Goal: Transaction & Acquisition: Purchase product/service

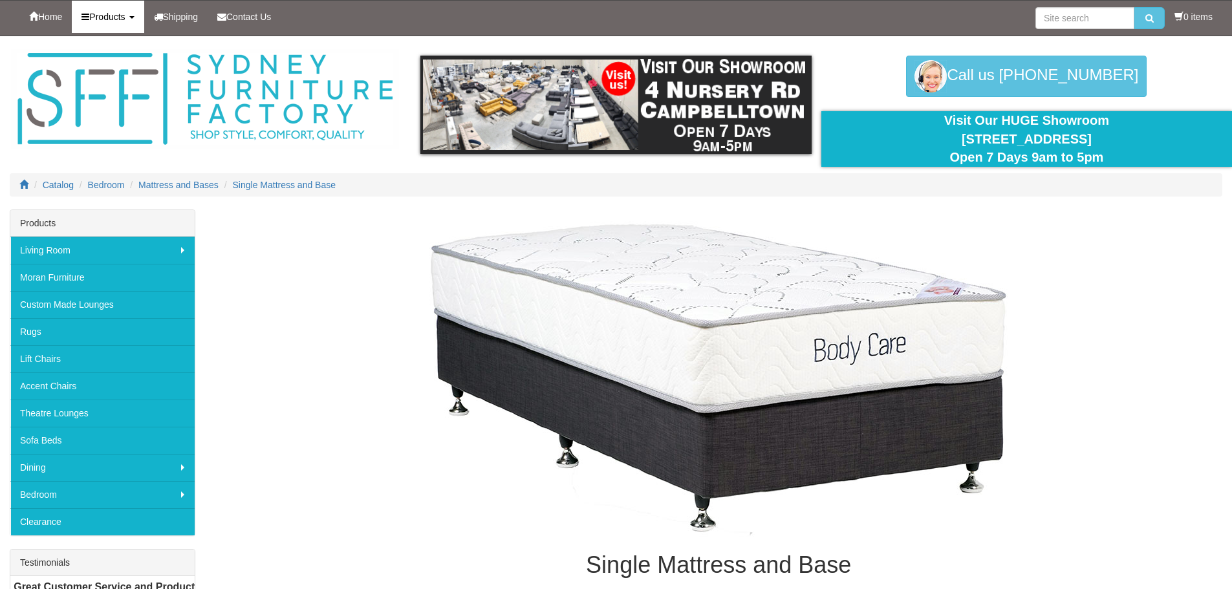
click at [134, 9] on link "Products" at bounding box center [108, 17] width 72 height 32
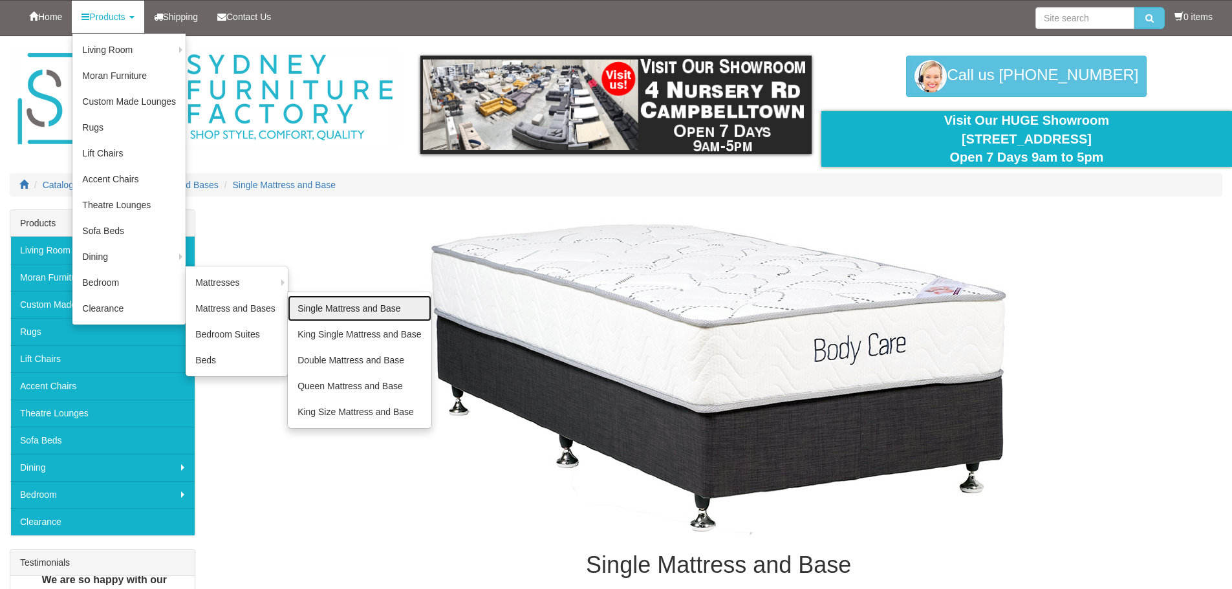
click at [347, 310] on link "Single Mattress and Base" at bounding box center [359, 309] width 143 height 26
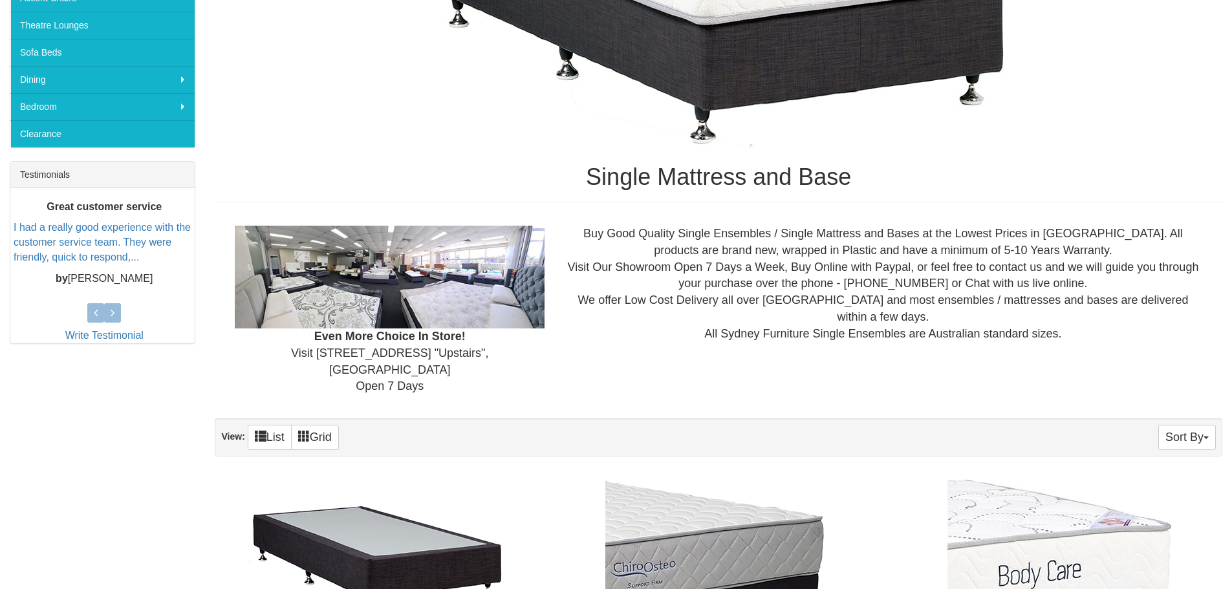
scroll to position [647, 0]
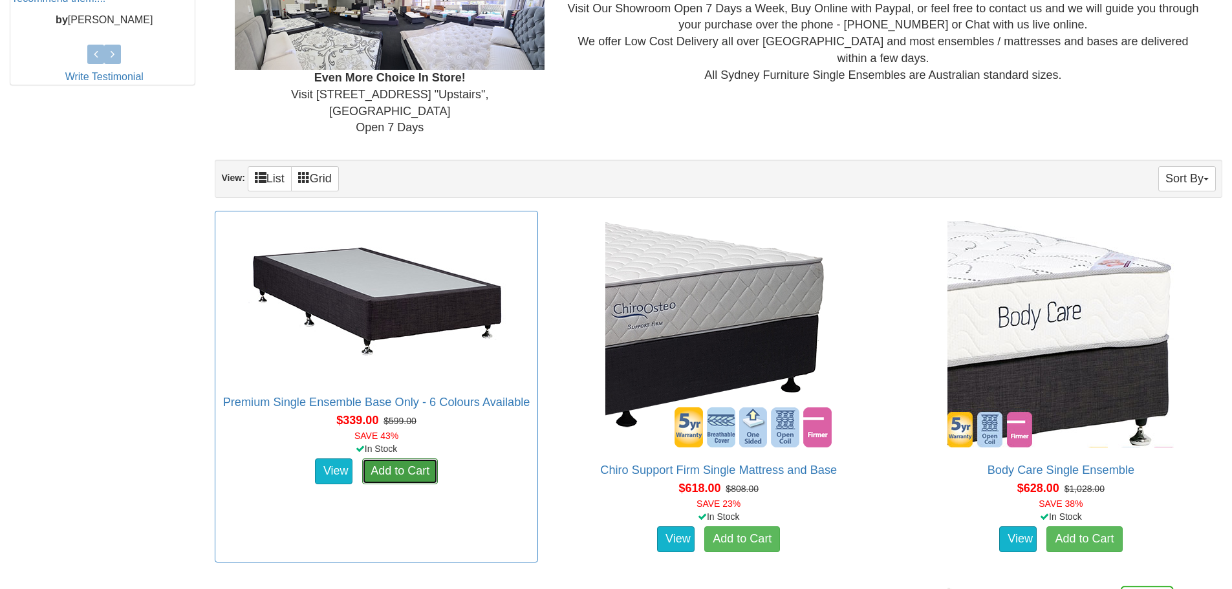
click at [408, 459] on link "Add to Cart" at bounding box center [400, 472] width 76 height 26
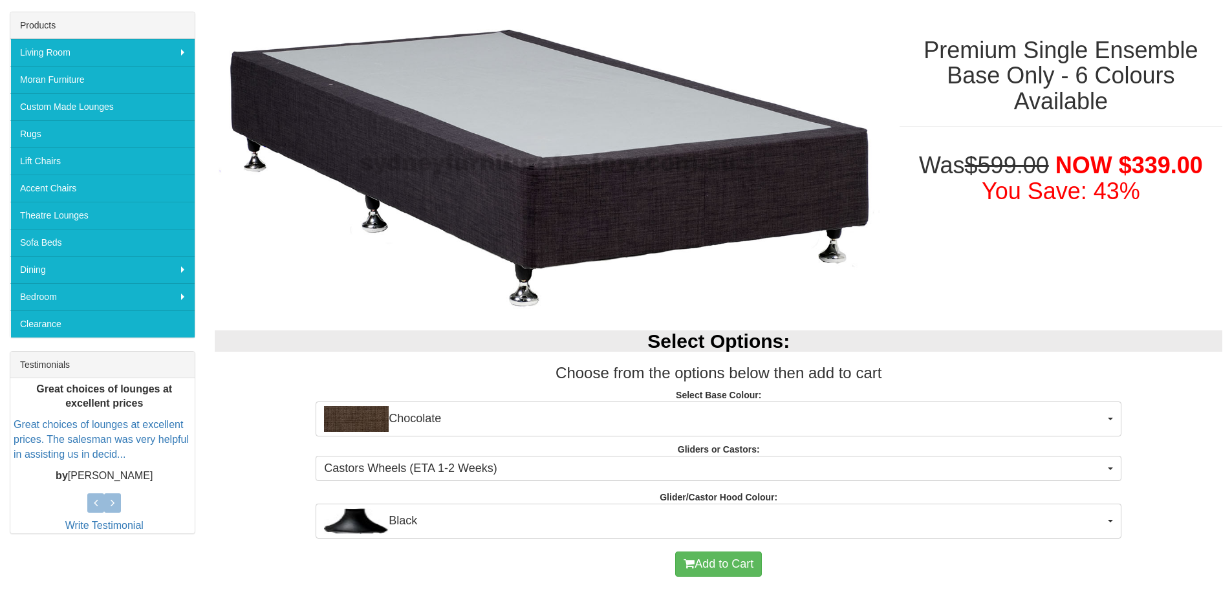
scroll to position [259, 0]
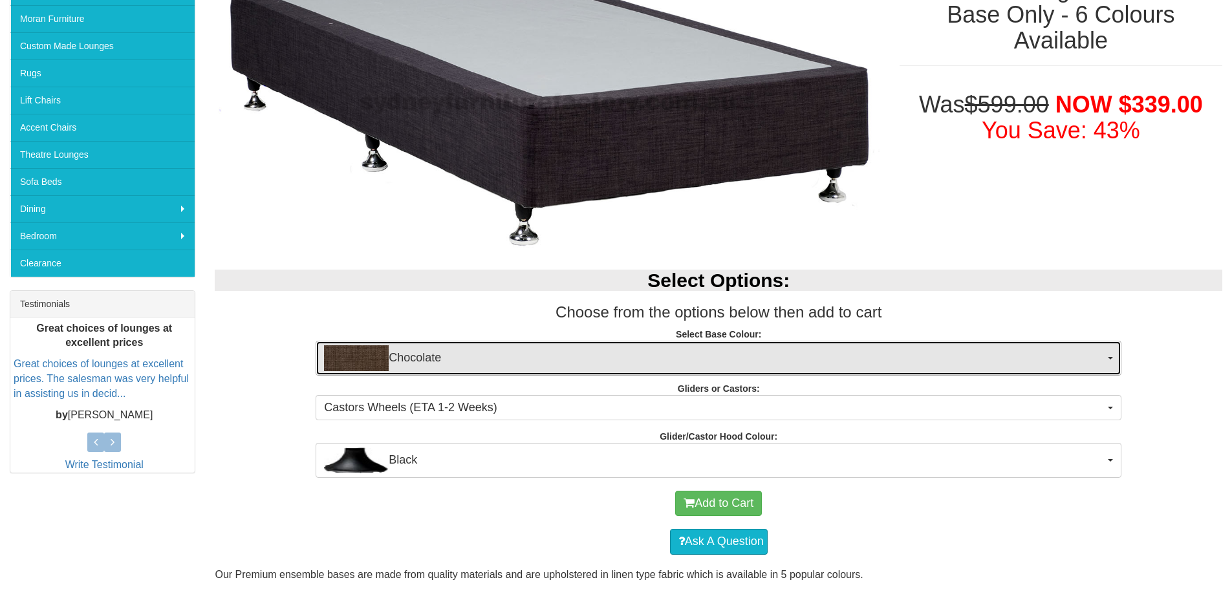
click at [885, 356] on span "Chocolate" at bounding box center [714, 358] width 781 height 26
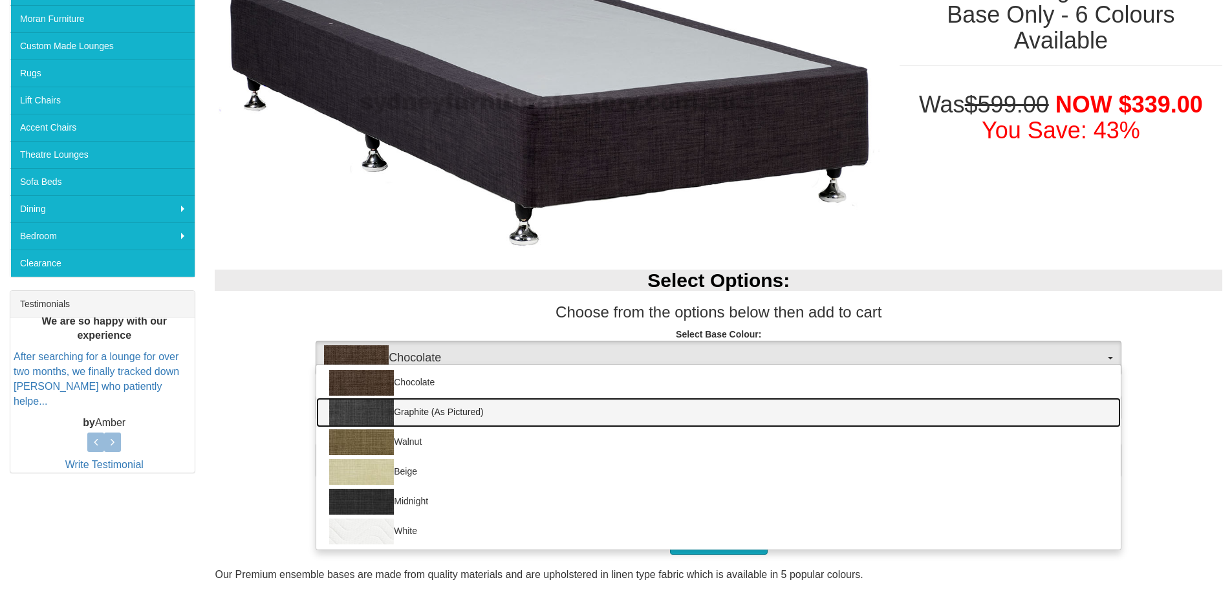
click at [778, 400] on link "Graphite (As Pictured)" at bounding box center [718, 413] width 805 height 30
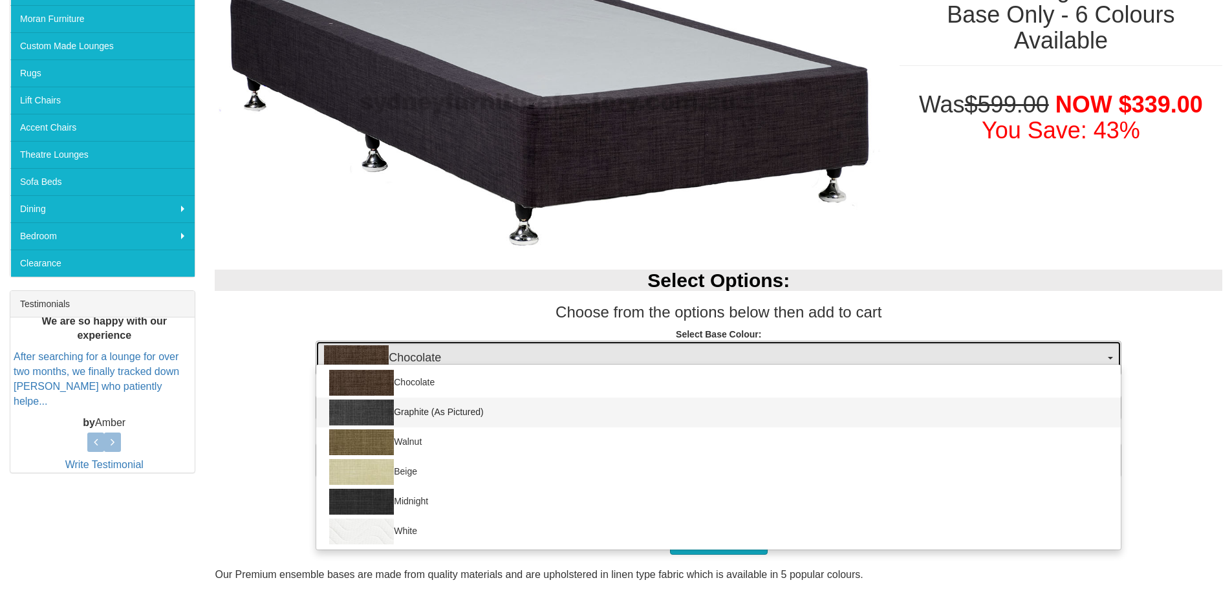
select select "1209"
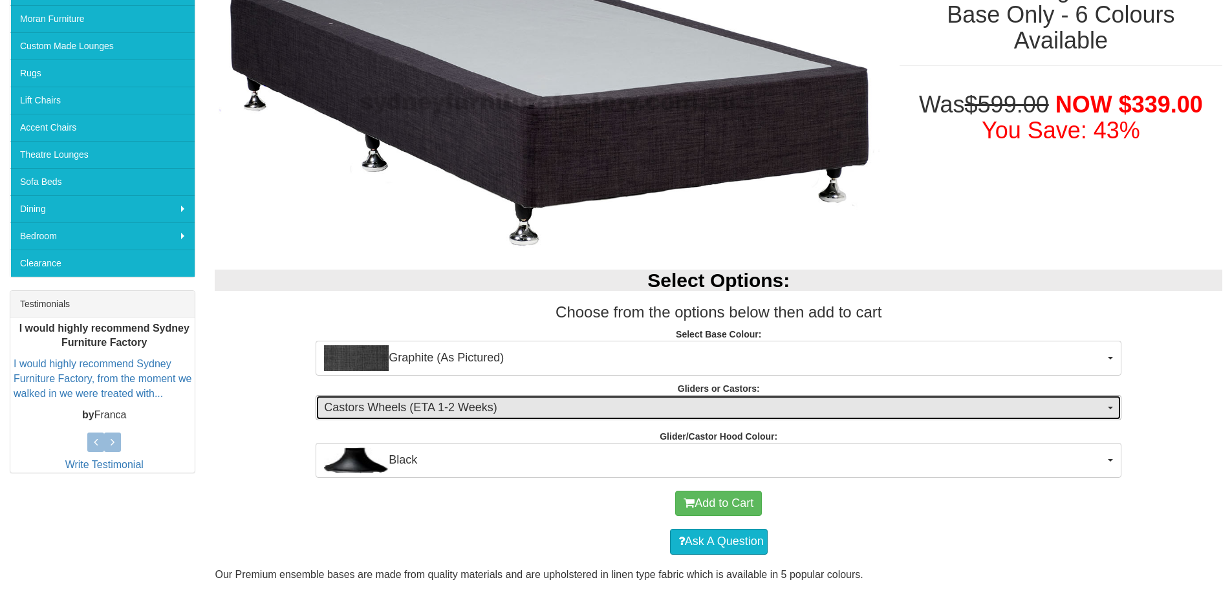
click at [915, 395] on button "Castors Wheels (ETA 1-2 Weeks)" at bounding box center [719, 408] width 806 height 26
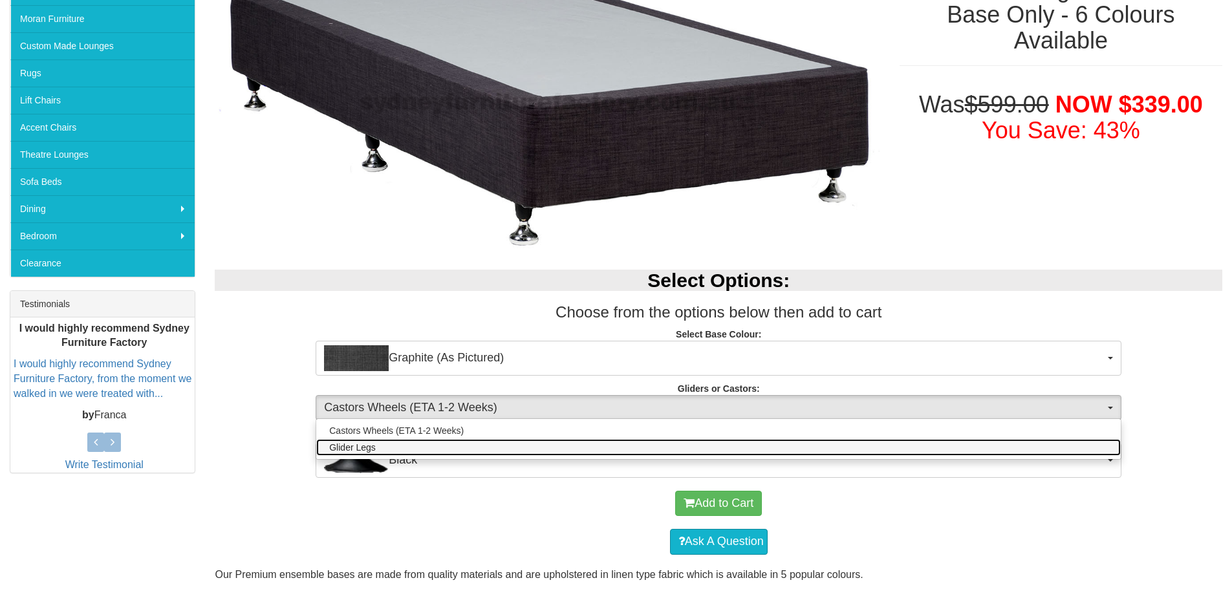
click at [915, 447] on link "Glider Legs" at bounding box center [718, 447] width 805 height 17
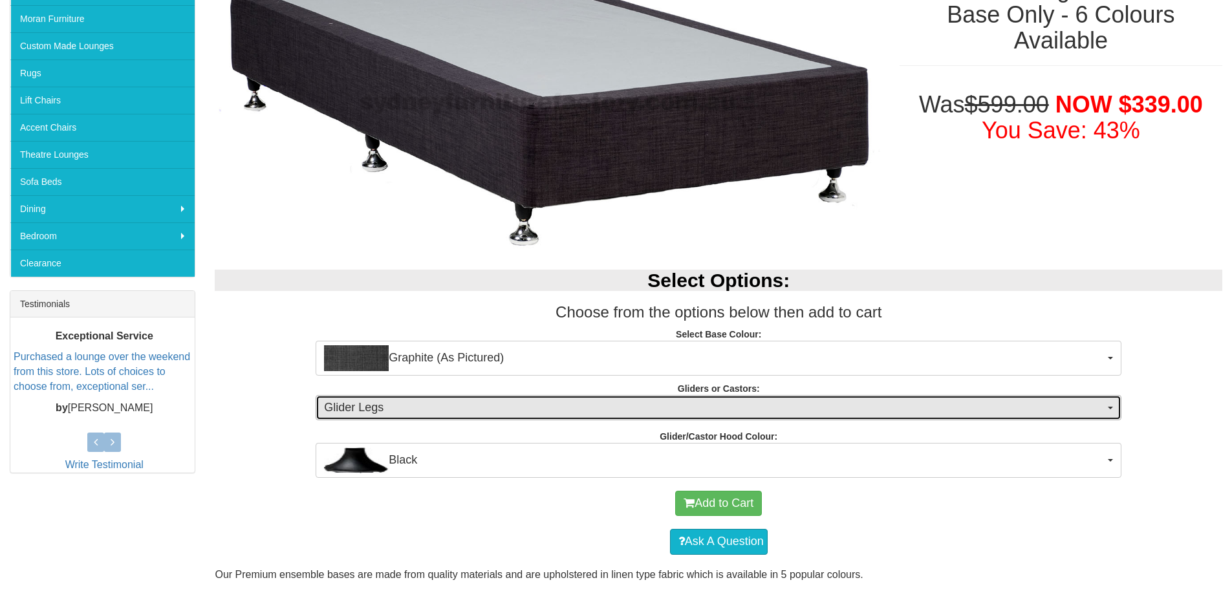
click at [1004, 400] on span "Glider Legs" at bounding box center [714, 408] width 781 height 17
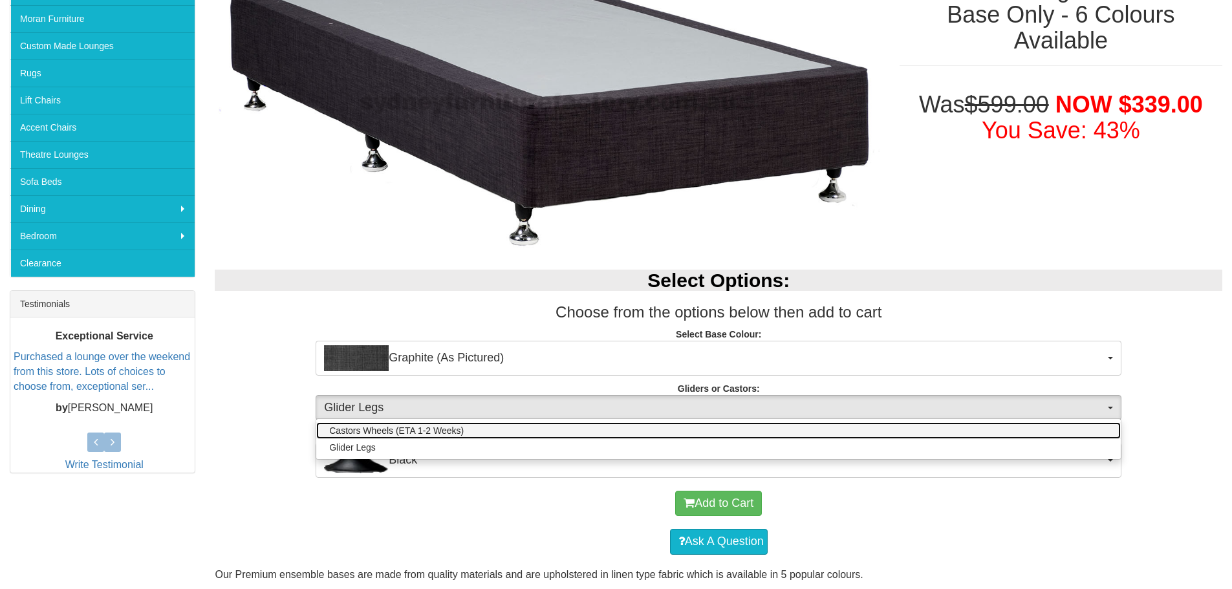
click at [993, 435] on link "Castors Wheels (ETA 1-2 Weeks)" at bounding box center [718, 430] width 805 height 17
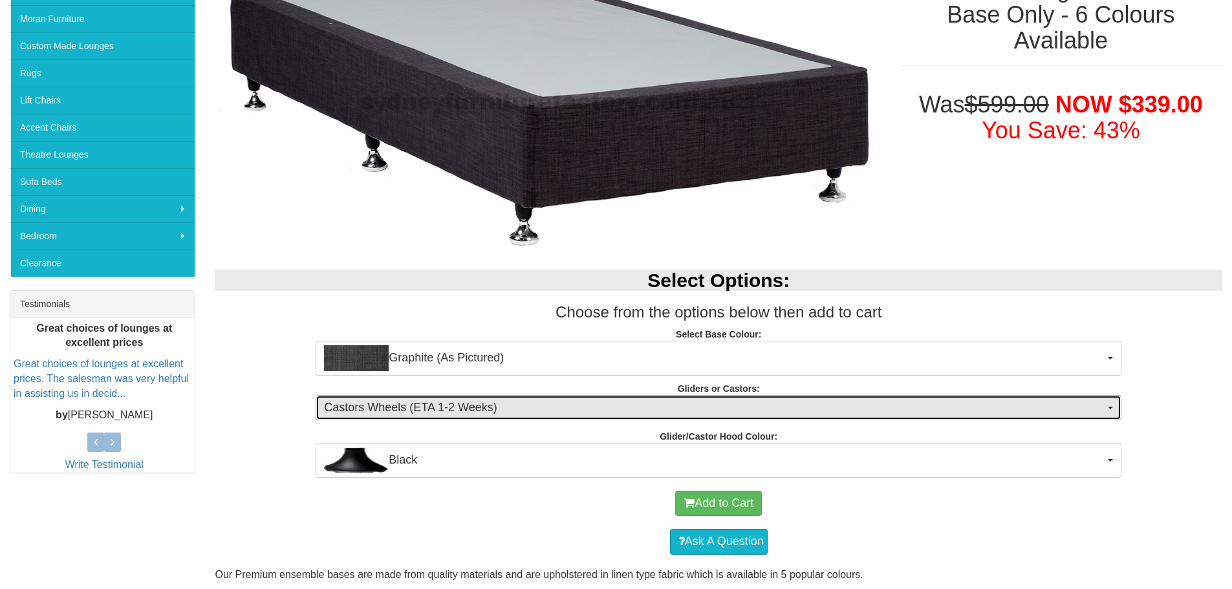
click at [992, 402] on span "Castors Wheels (ETA 1-2 Weeks)" at bounding box center [714, 408] width 781 height 17
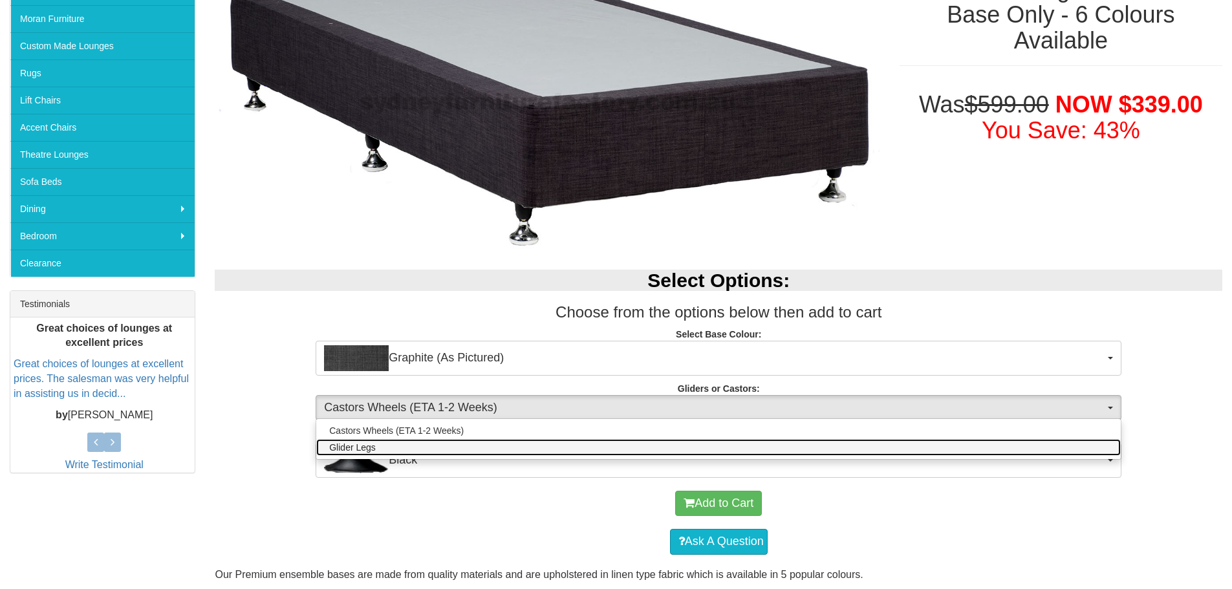
click at [955, 450] on link "Glider Legs" at bounding box center [718, 447] width 805 height 17
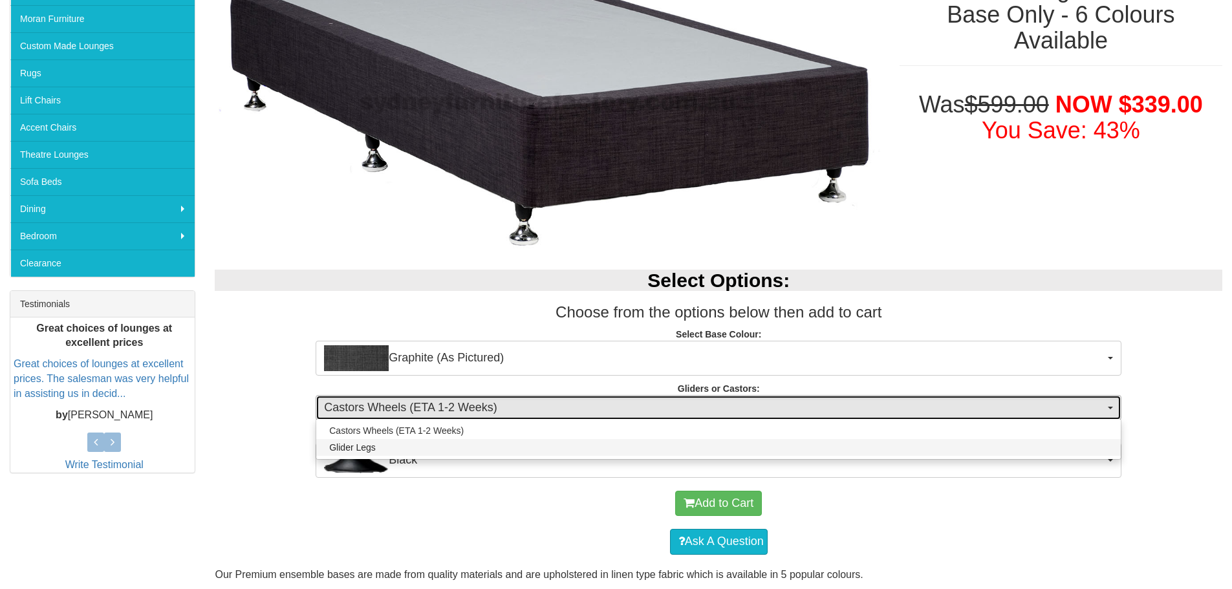
select select "1161"
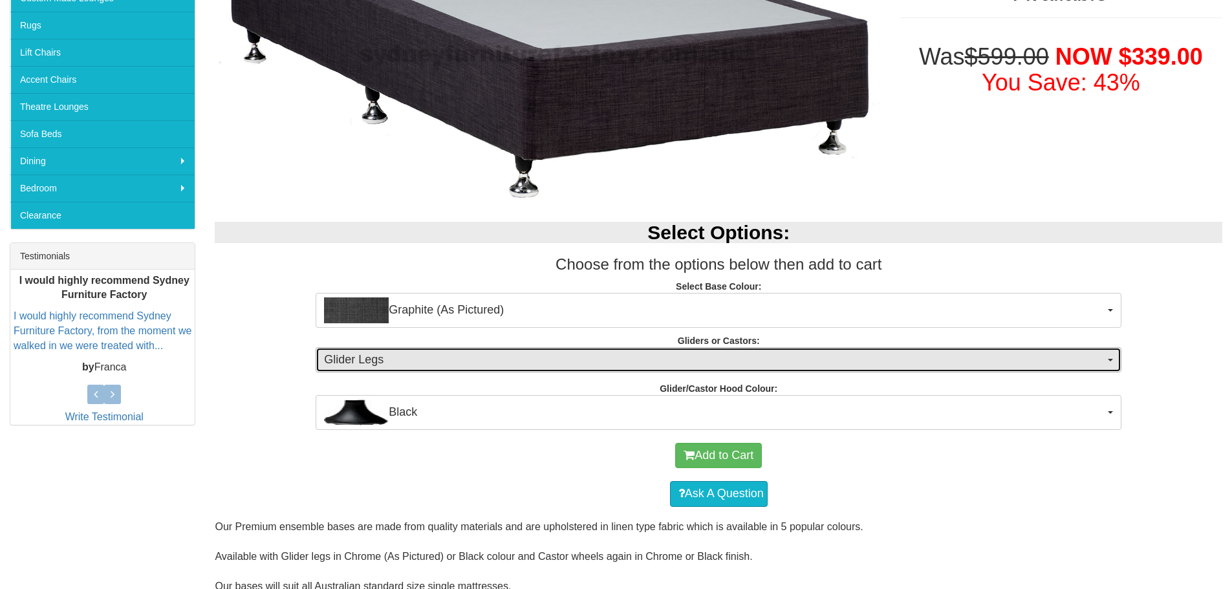
scroll to position [331, 0]
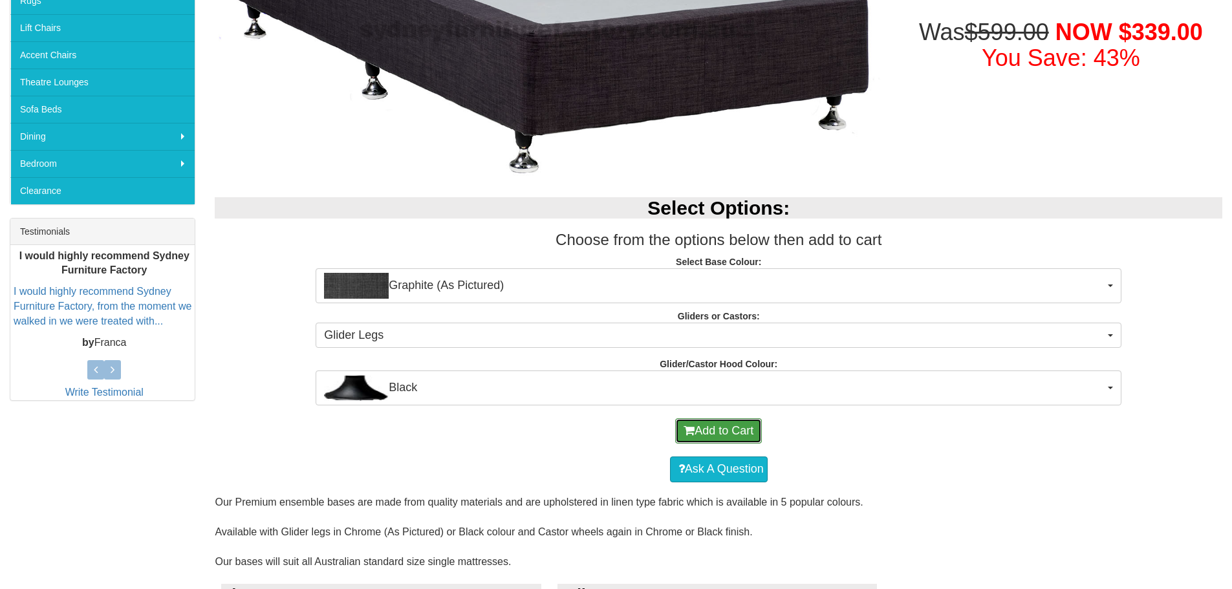
click at [732, 432] on button "Add to Cart" at bounding box center [718, 432] width 87 height 26
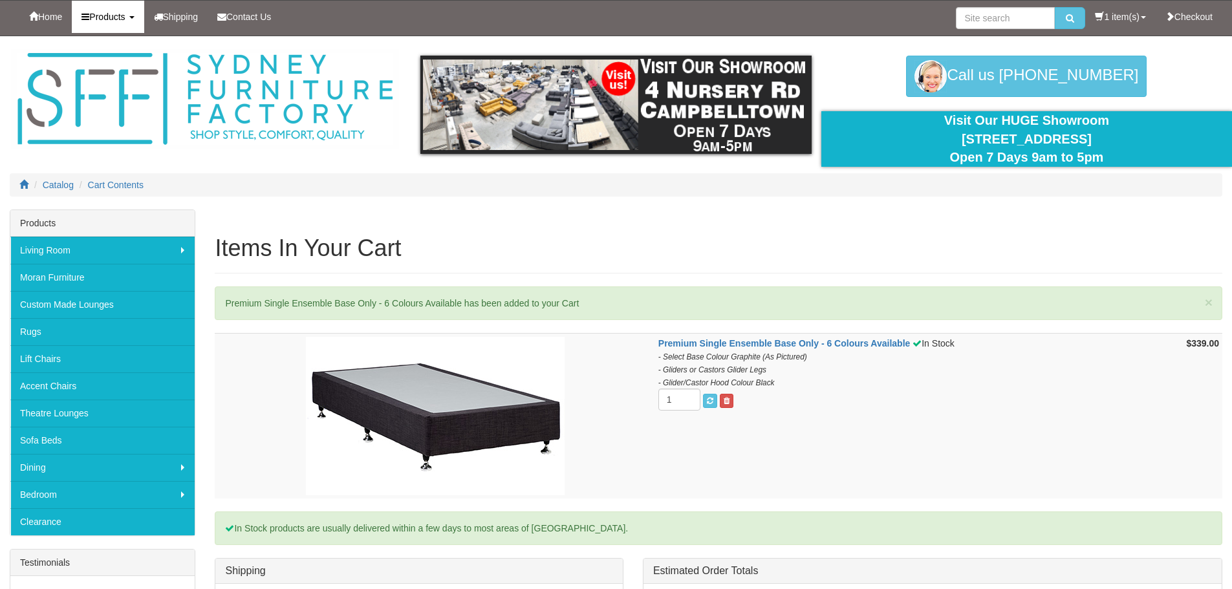
click at [135, 17] on b at bounding box center [131, 17] width 5 height 3
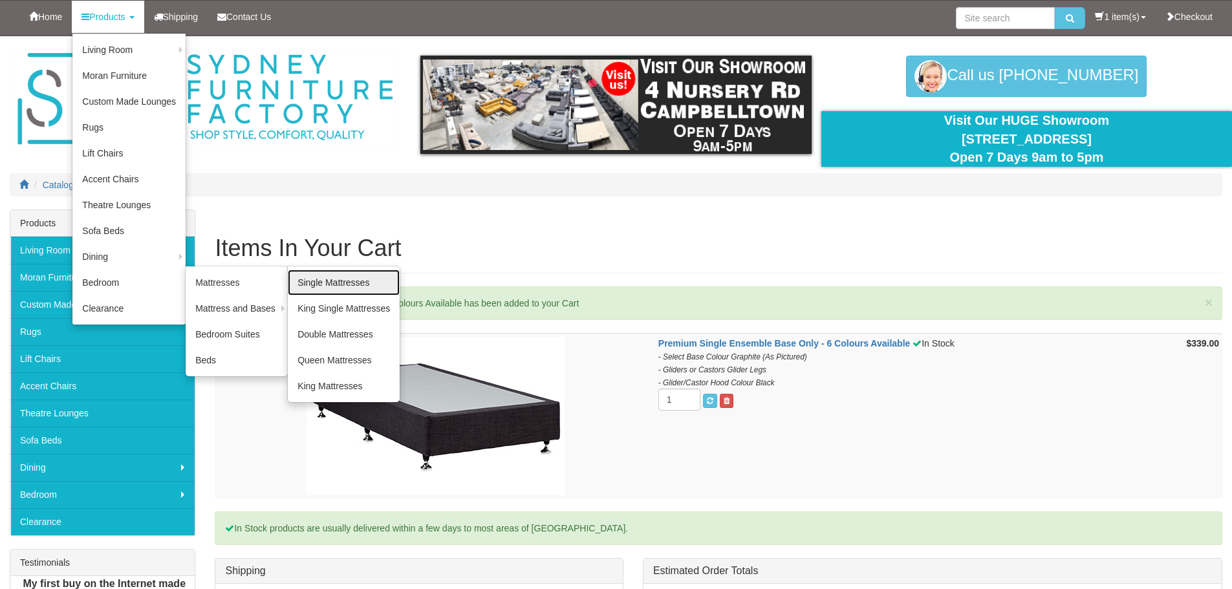
click at [329, 278] on link "Single Mattresses" at bounding box center [344, 283] width 112 height 26
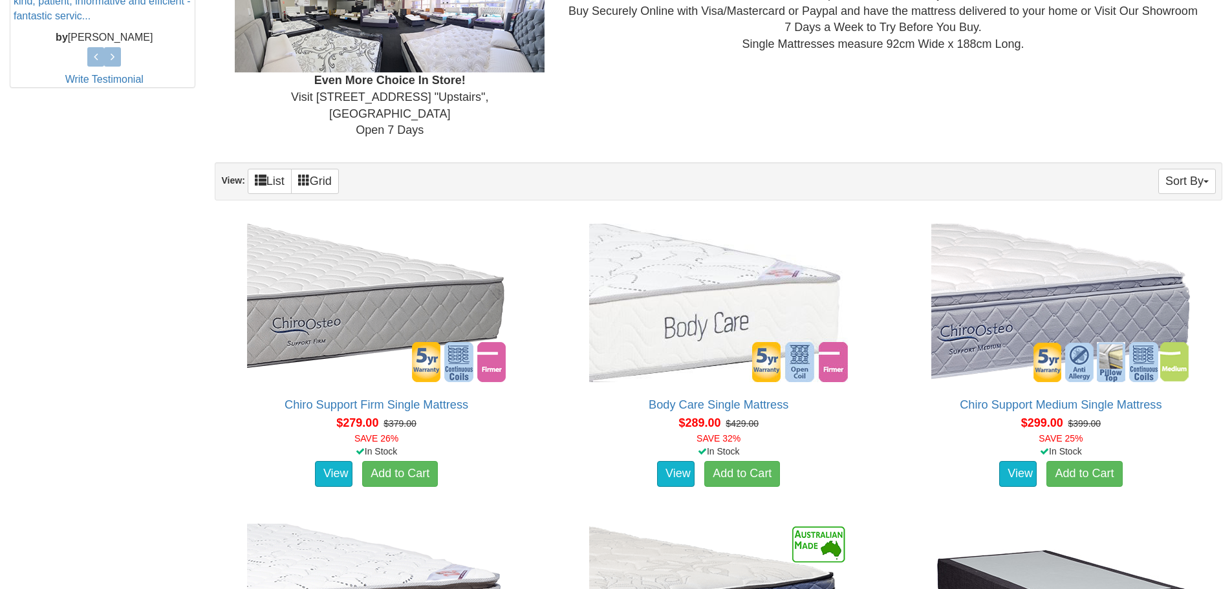
scroll to position [647, 0]
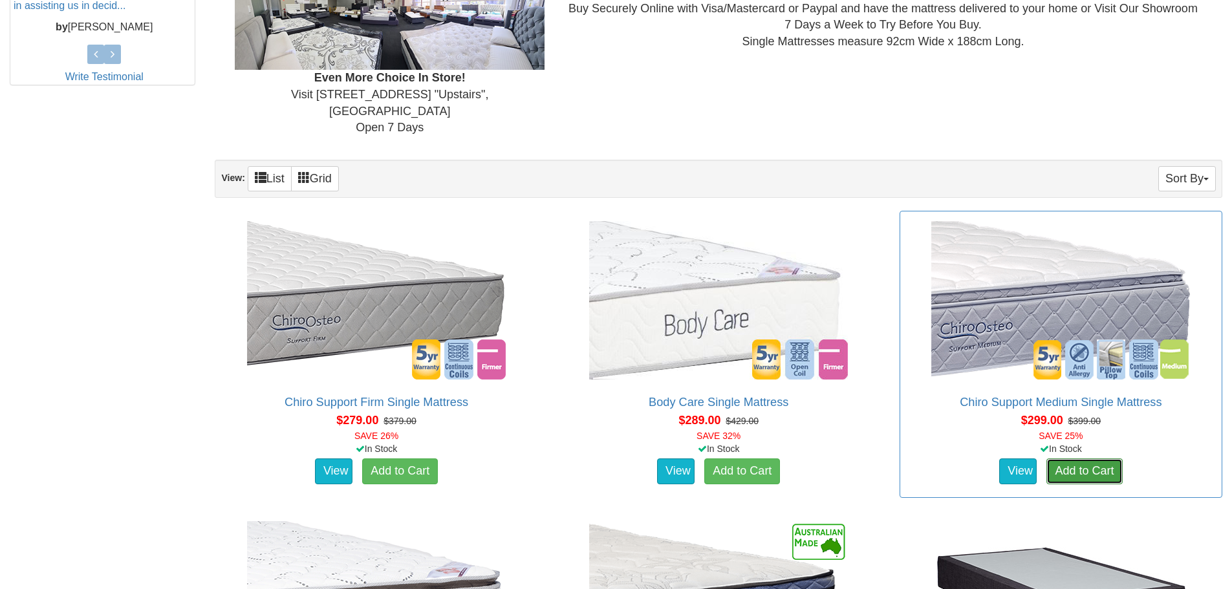
click at [1075, 459] on link "Add to Cart" at bounding box center [1085, 472] width 76 height 26
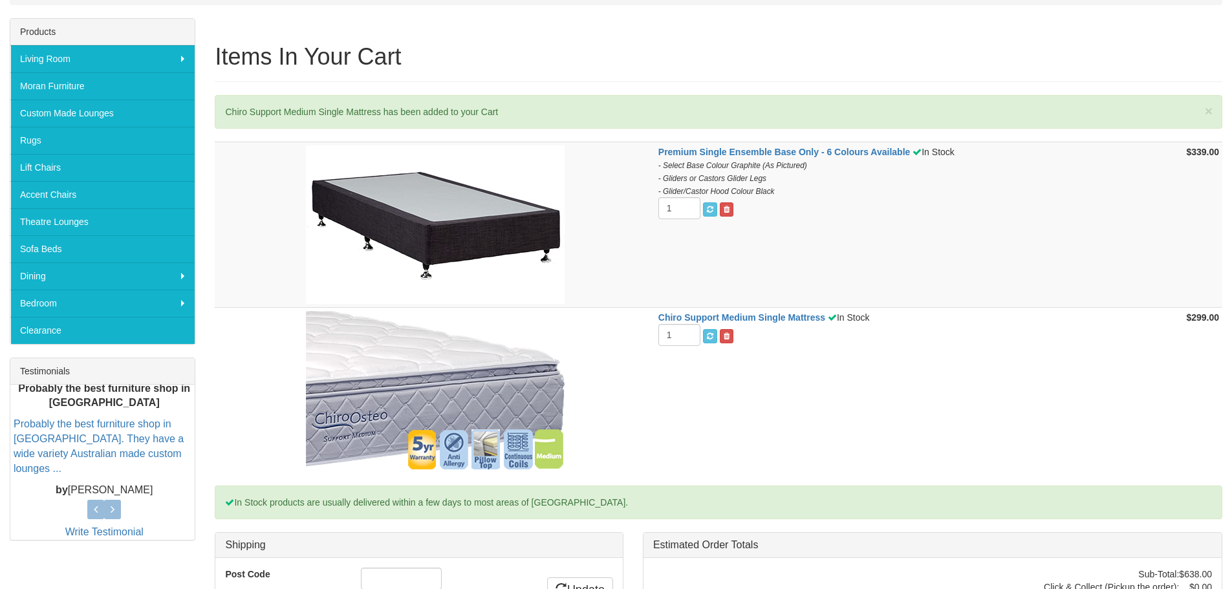
scroll to position [194, 0]
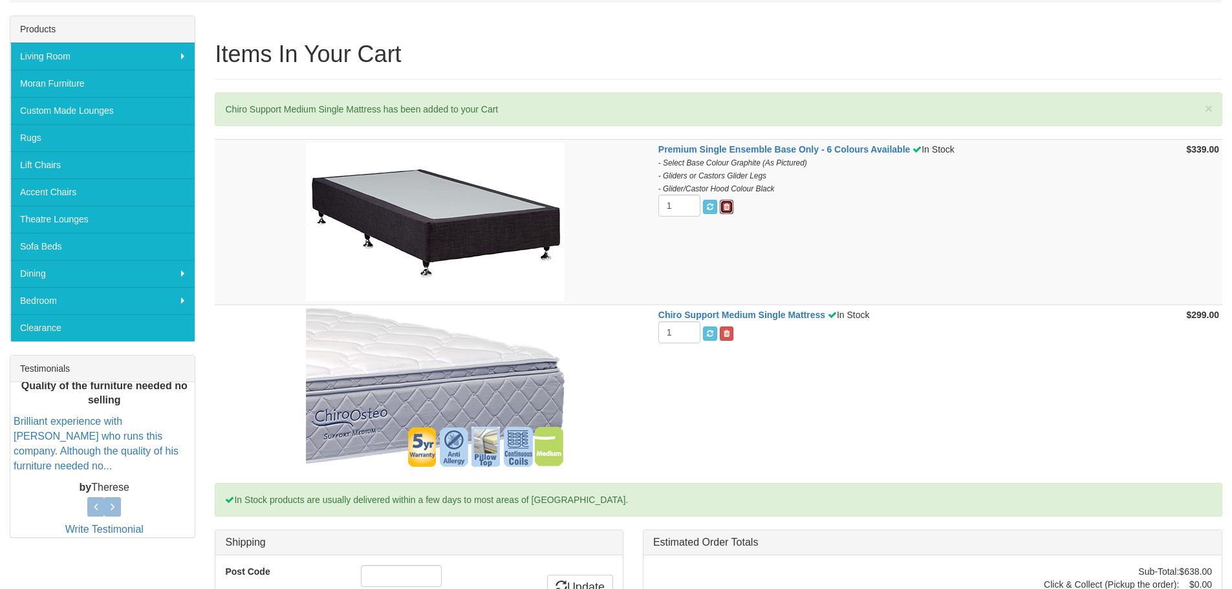
click at [730, 204] on link at bounding box center [727, 207] width 14 height 14
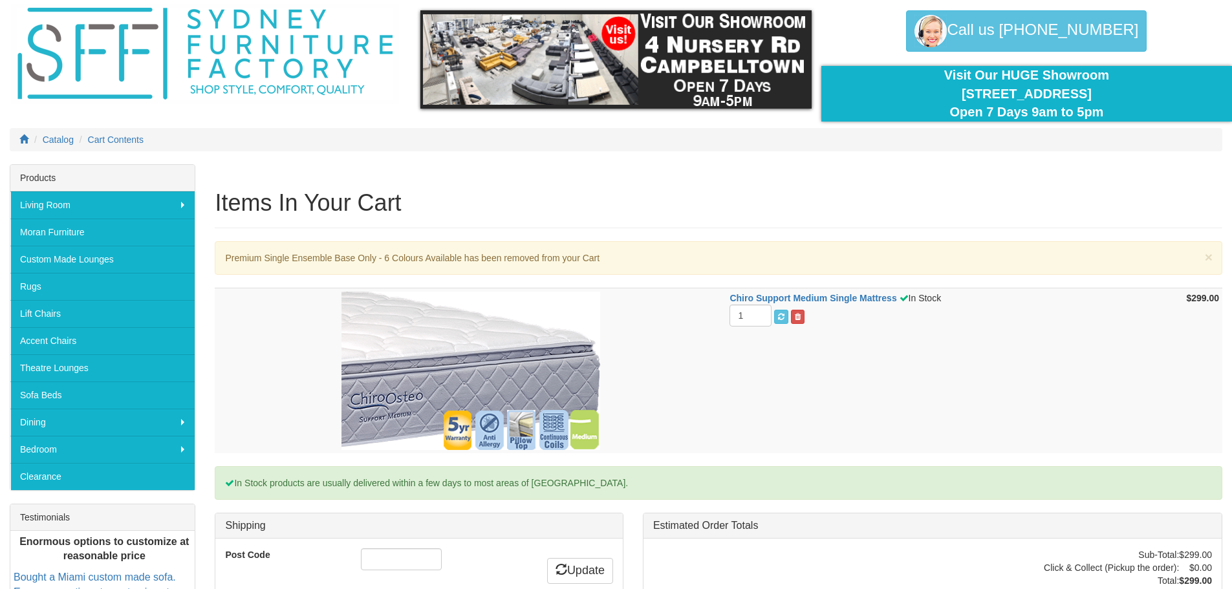
scroll to position [65, 0]
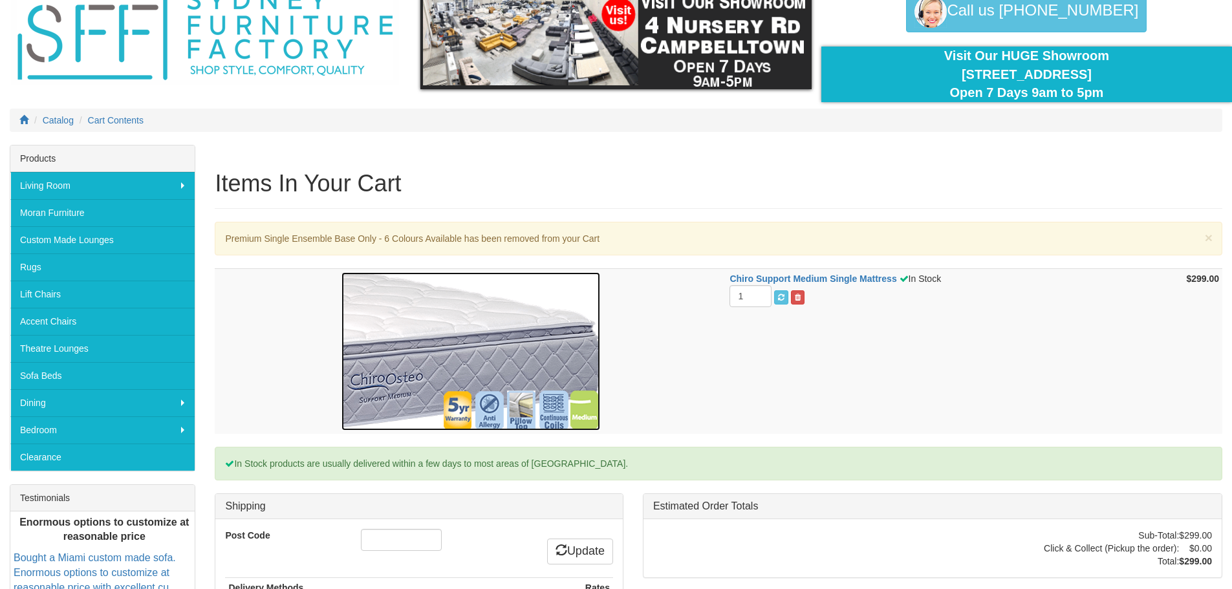
click at [444, 327] on img at bounding box center [471, 351] width 259 height 159
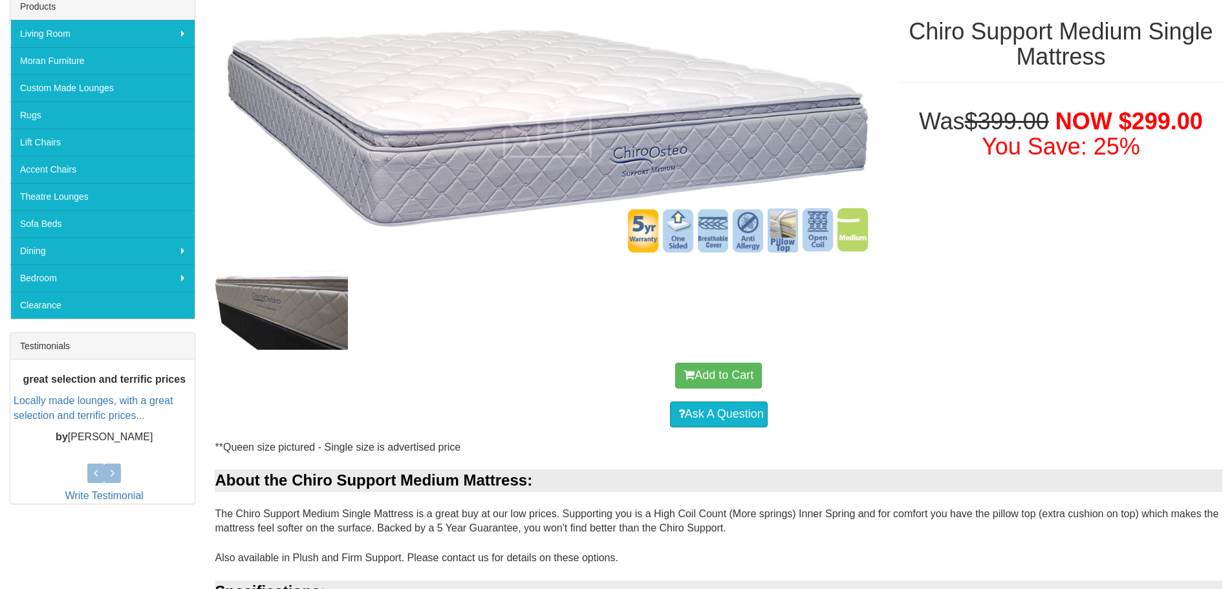
scroll to position [129, 0]
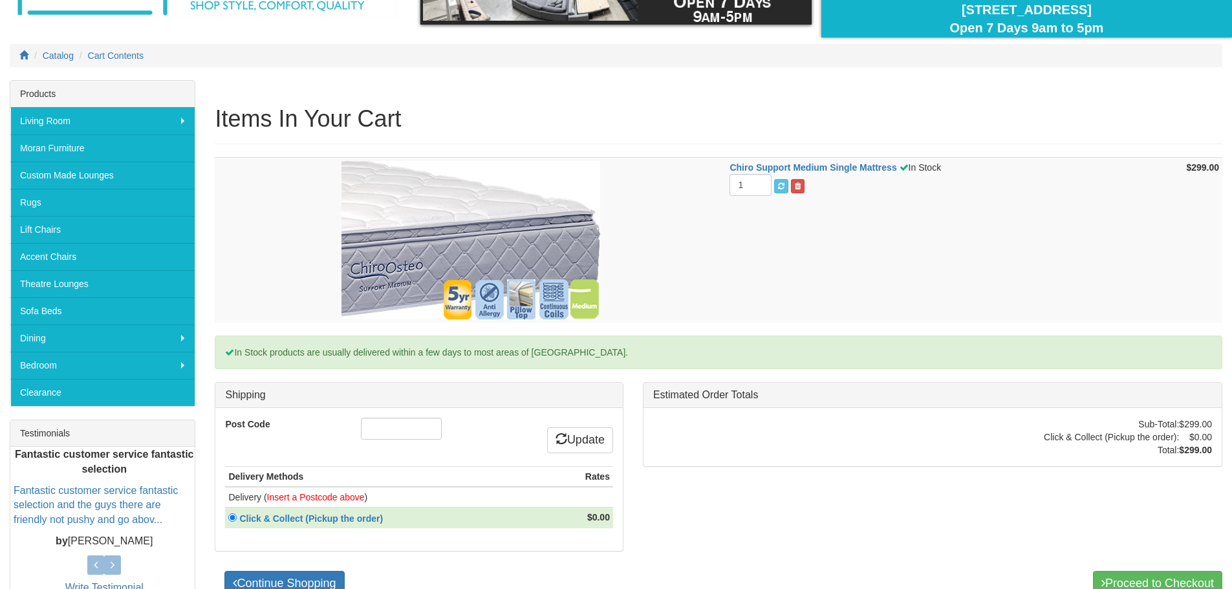
scroll to position [194, 0]
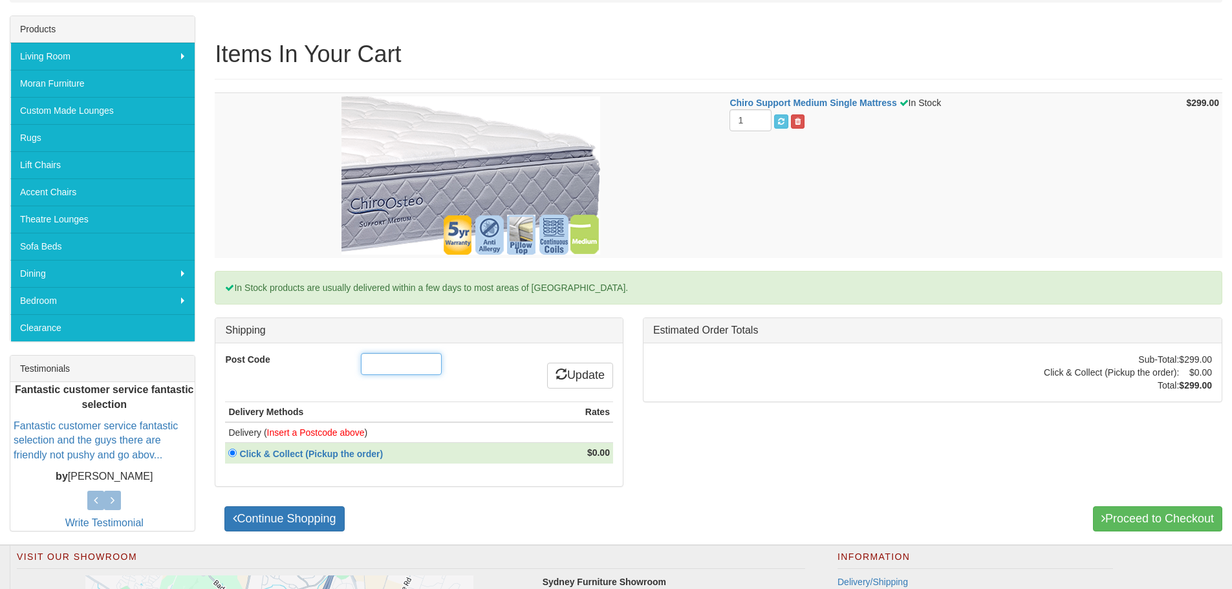
click at [372, 364] on input "Post Code" at bounding box center [401, 364] width 81 height 22
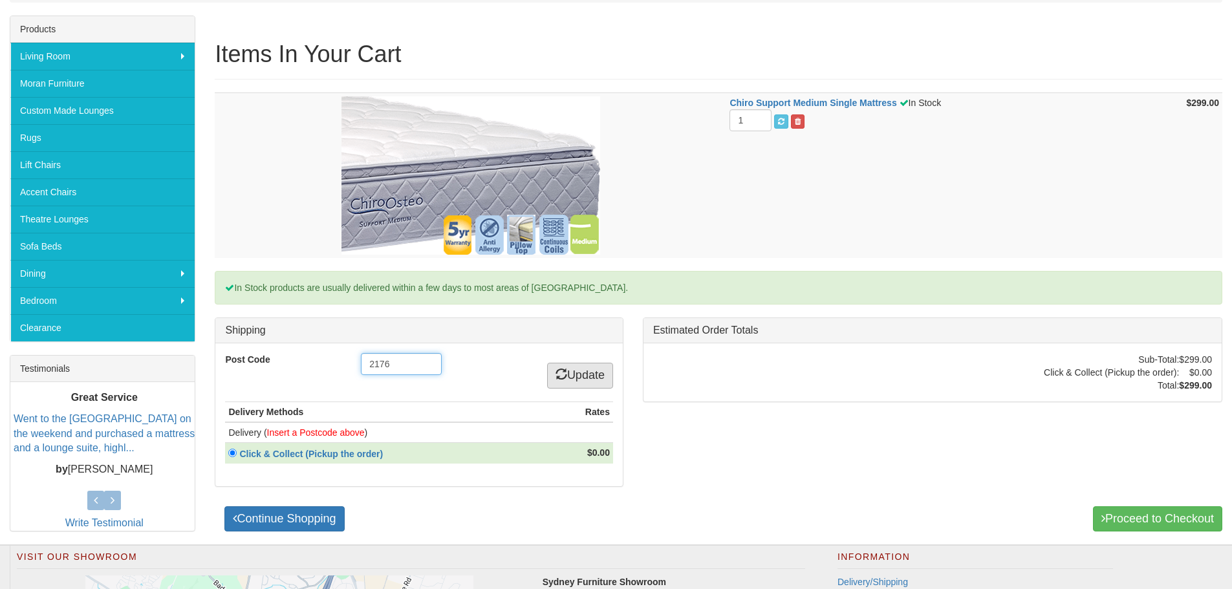
type input "2176"
click at [568, 380] on link "Update" at bounding box center [580, 376] width 66 height 26
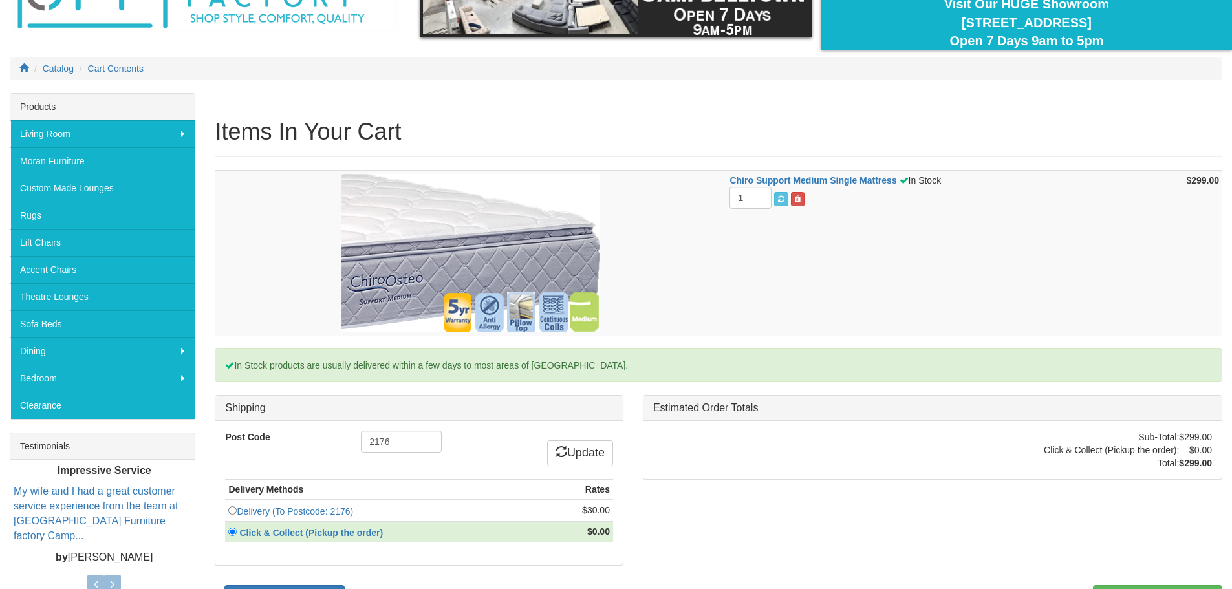
scroll to position [129, 0]
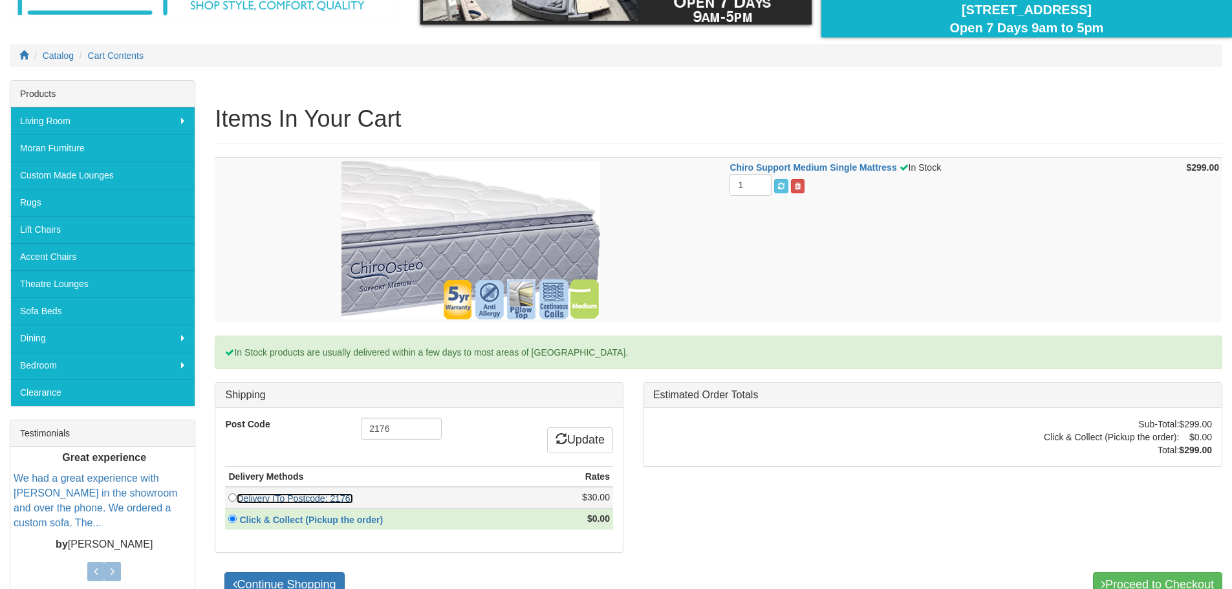
click at [305, 499] on link "Delivery (To Postcode: 2176)" at bounding box center [295, 499] width 116 height 10
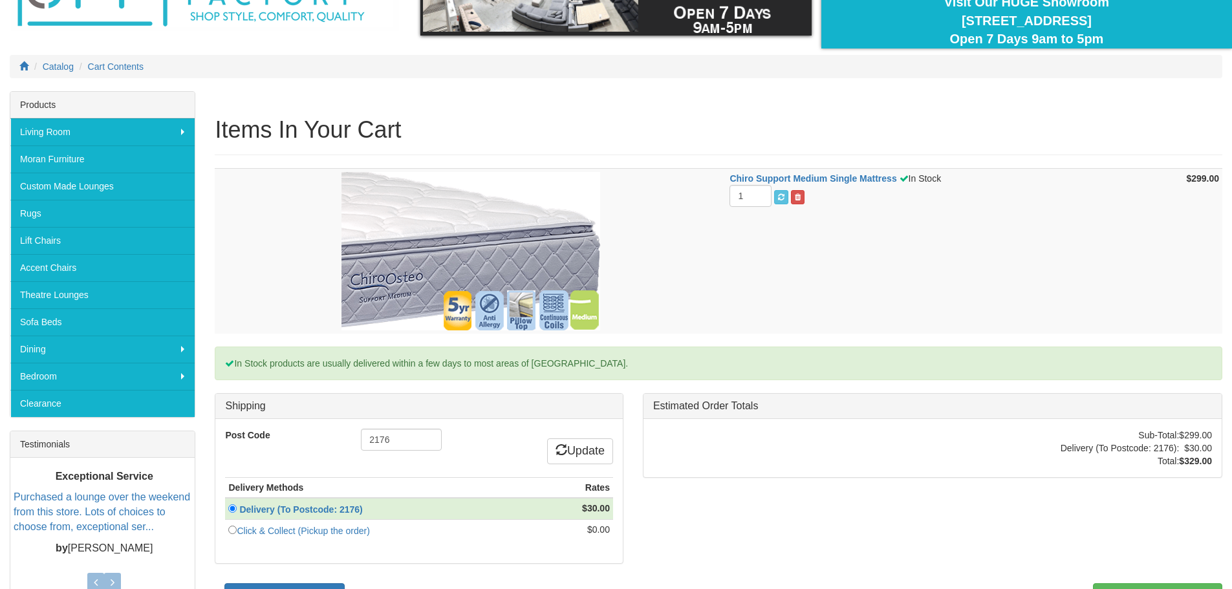
scroll to position [194, 0]
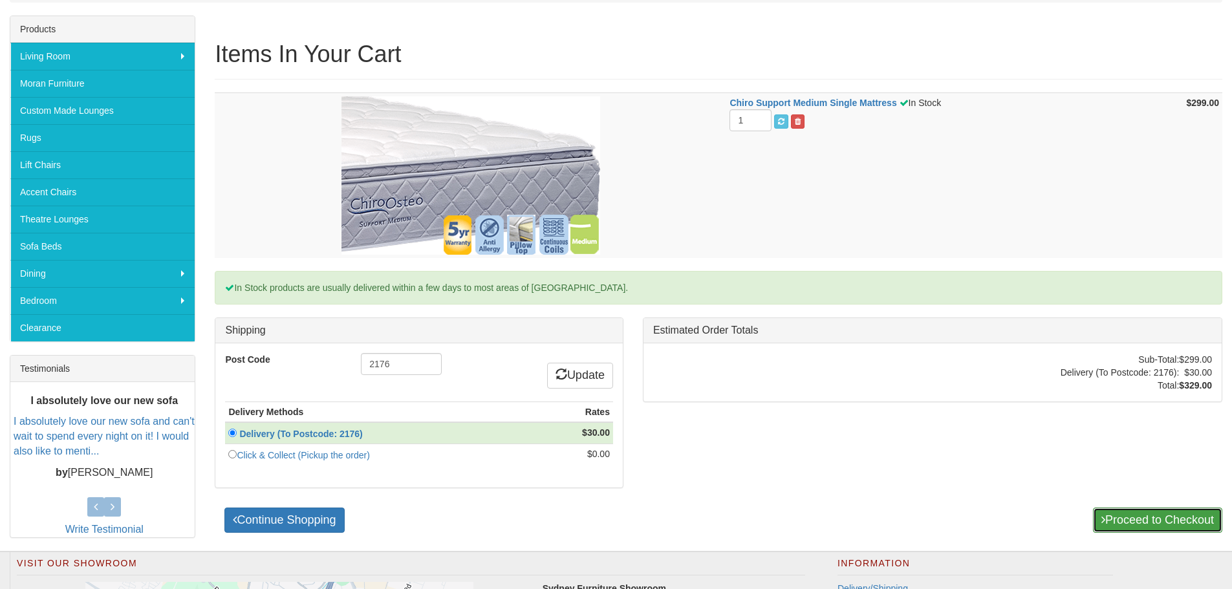
click at [1146, 523] on link "Proceed to Checkout" at bounding box center [1157, 521] width 129 height 26
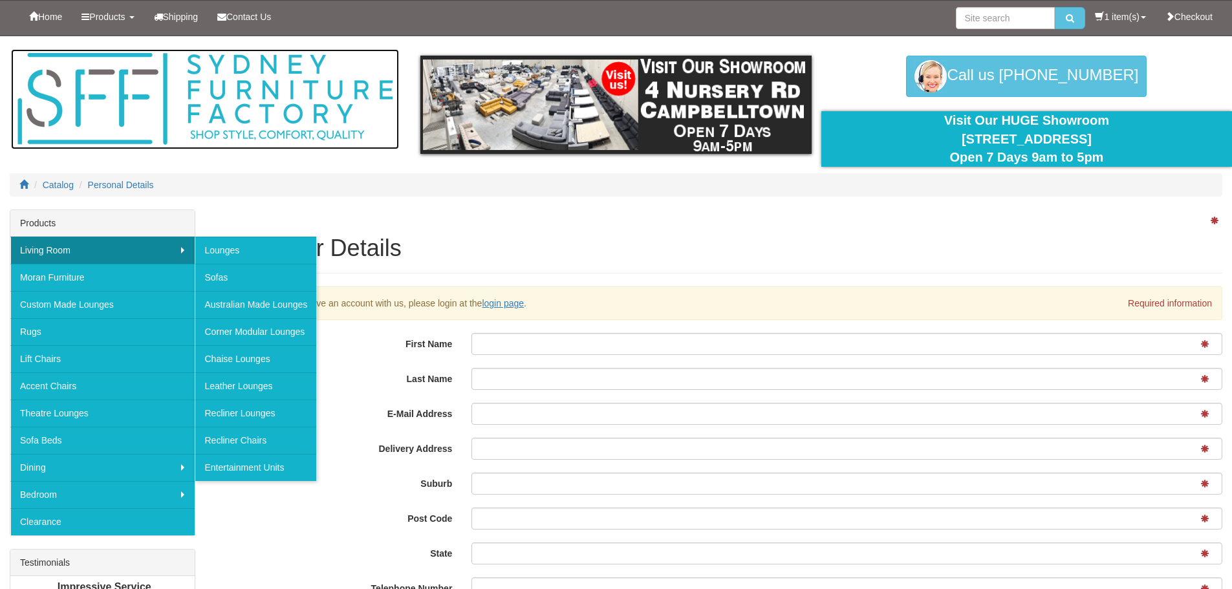
click at [91, 123] on img at bounding box center [205, 99] width 388 height 100
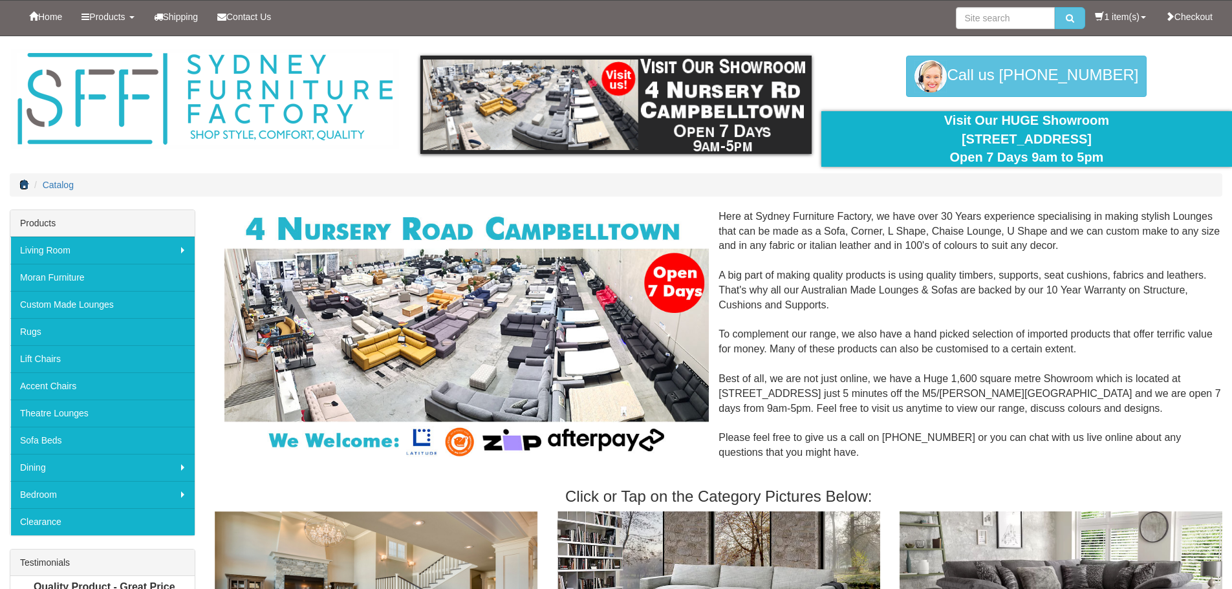
click at [23, 181] on icon at bounding box center [23, 184] width 9 height 9
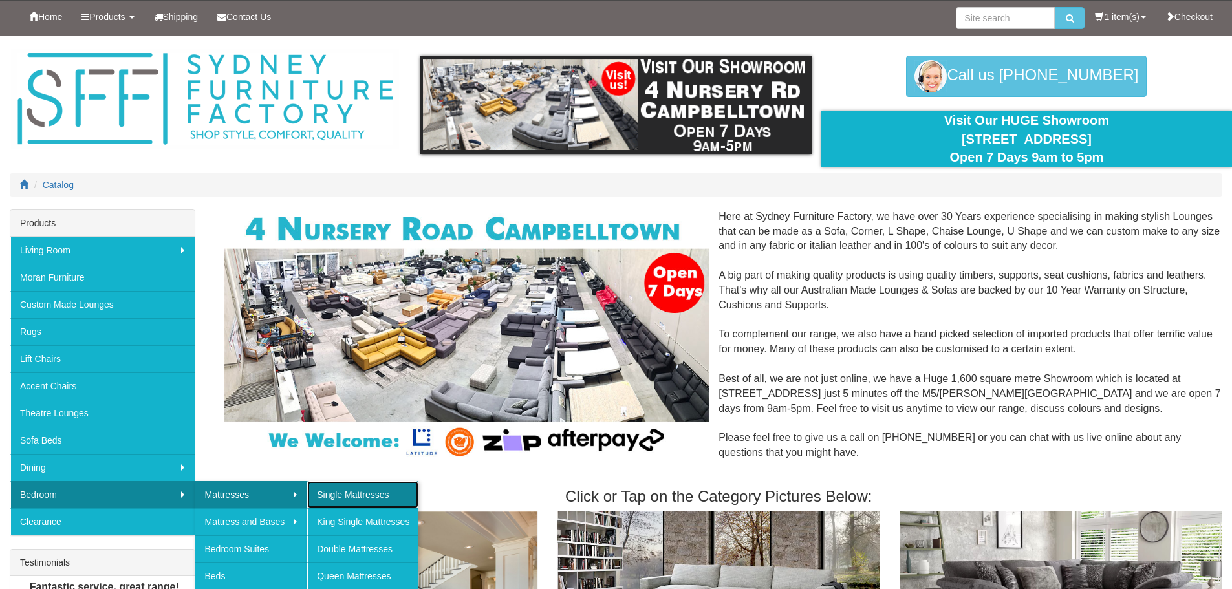
click at [357, 497] on link "Single Mattresses" at bounding box center [362, 494] width 111 height 27
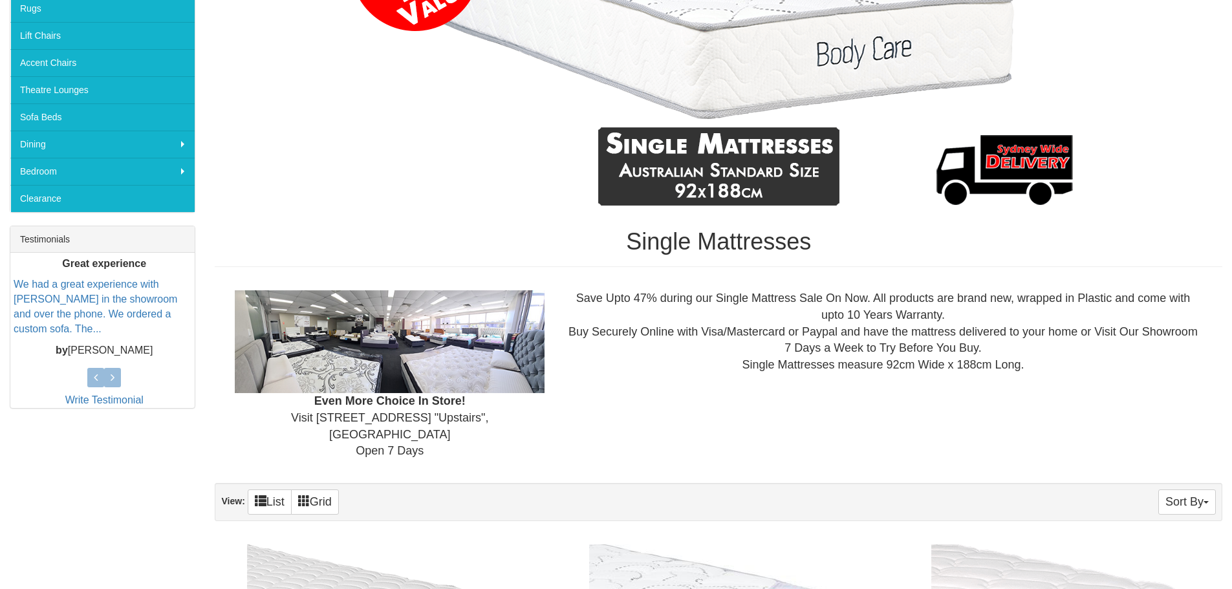
scroll to position [582, 0]
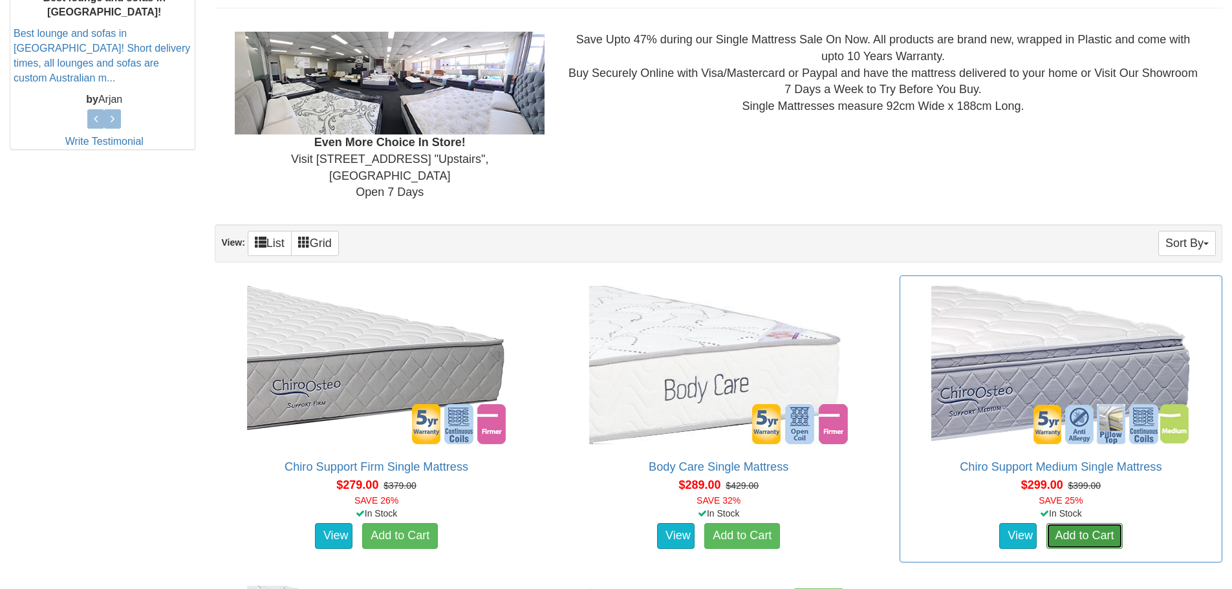
click at [1078, 524] on link "Add to Cart" at bounding box center [1085, 536] width 76 height 26
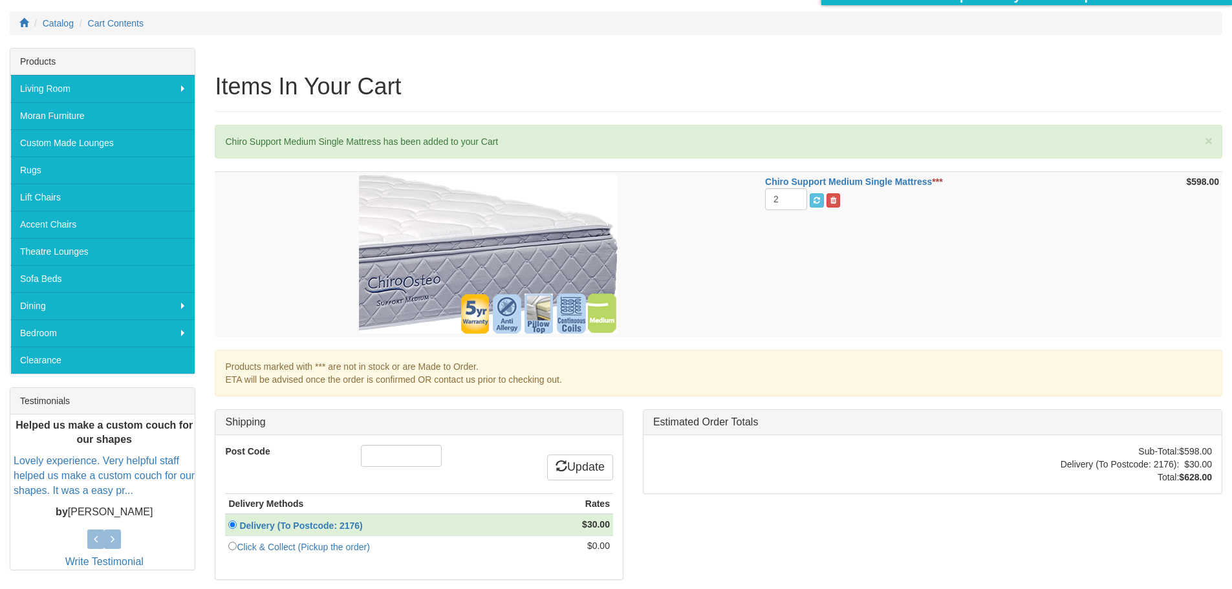
scroll to position [194, 0]
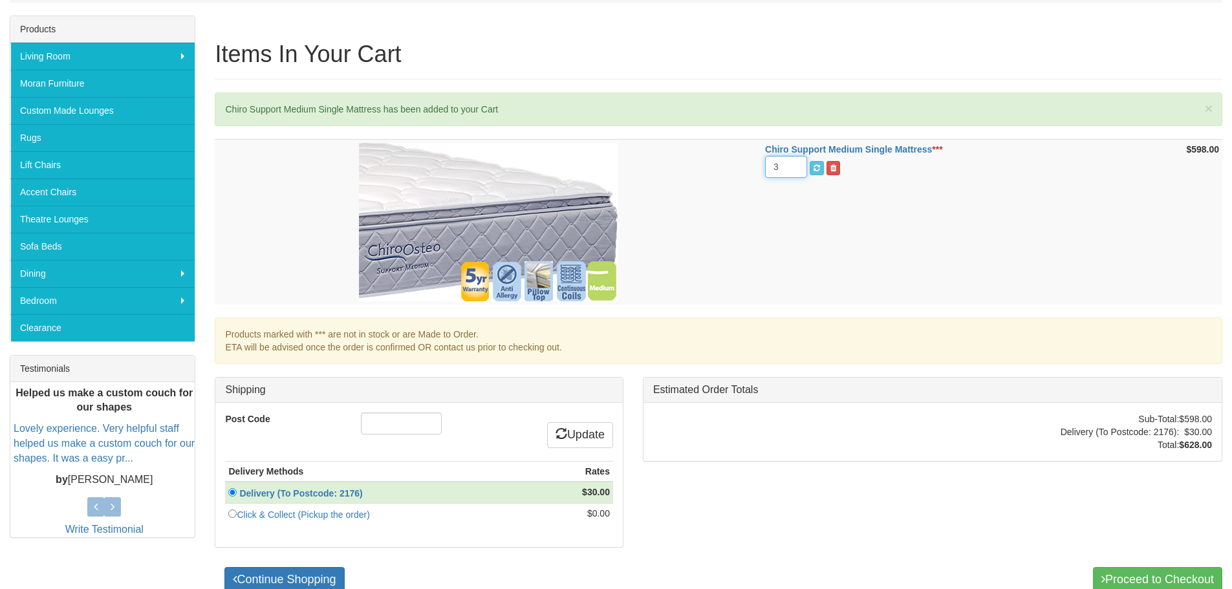
click at [793, 166] on input "3" at bounding box center [786, 167] width 42 height 22
click at [796, 171] on input "2" at bounding box center [786, 167] width 42 height 22
type input "1"
click at [796, 171] on input "1" at bounding box center [786, 167] width 42 height 22
click at [802, 261] on td "Chiro Support Medium Single Mattress *** 1" at bounding box center [952, 223] width 380 height 166
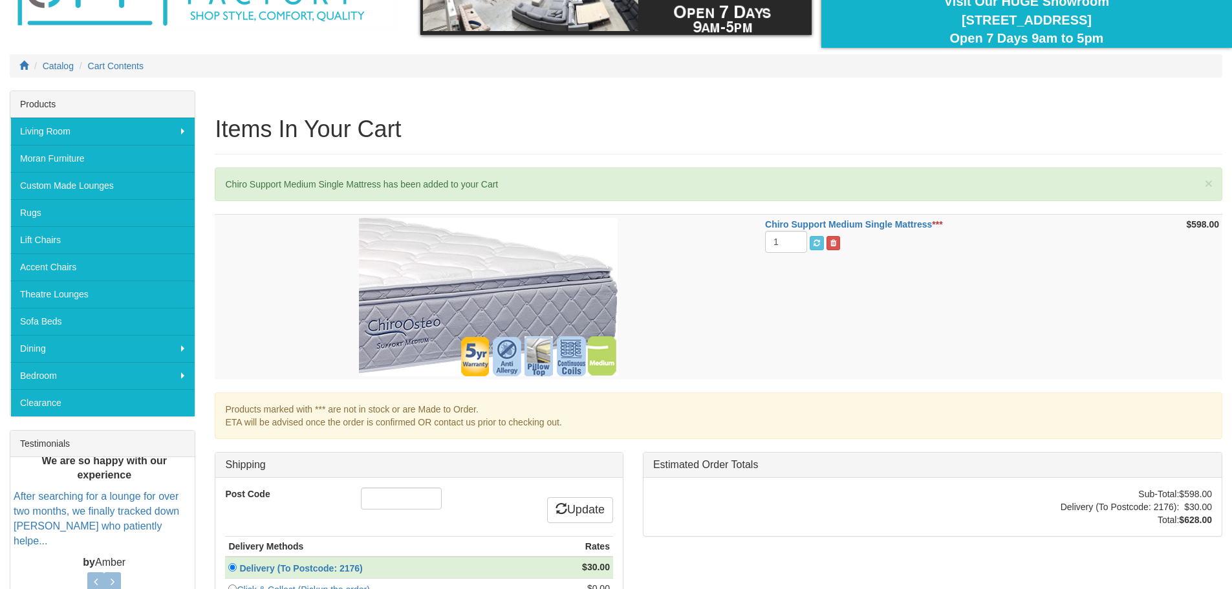
scroll to position [0, 0]
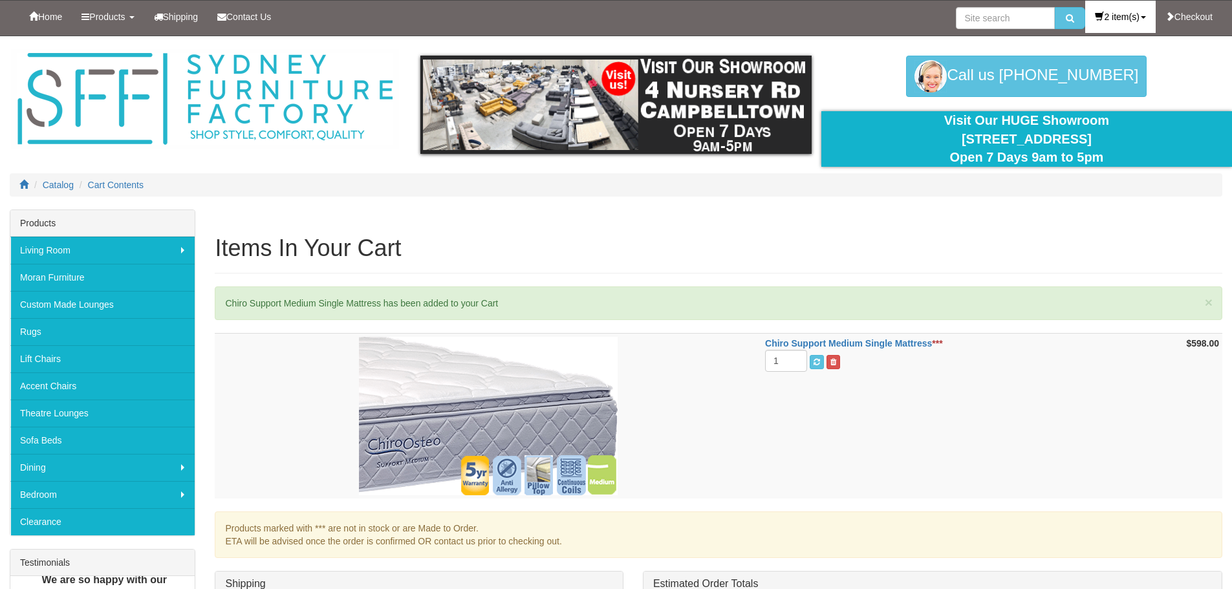
click at [1110, 16] on link "2 item(s)" at bounding box center [1121, 17] width 70 height 32
click at [1095, 78] on link "View Cart" at bounding box center [1104, 74] width 102 height 17
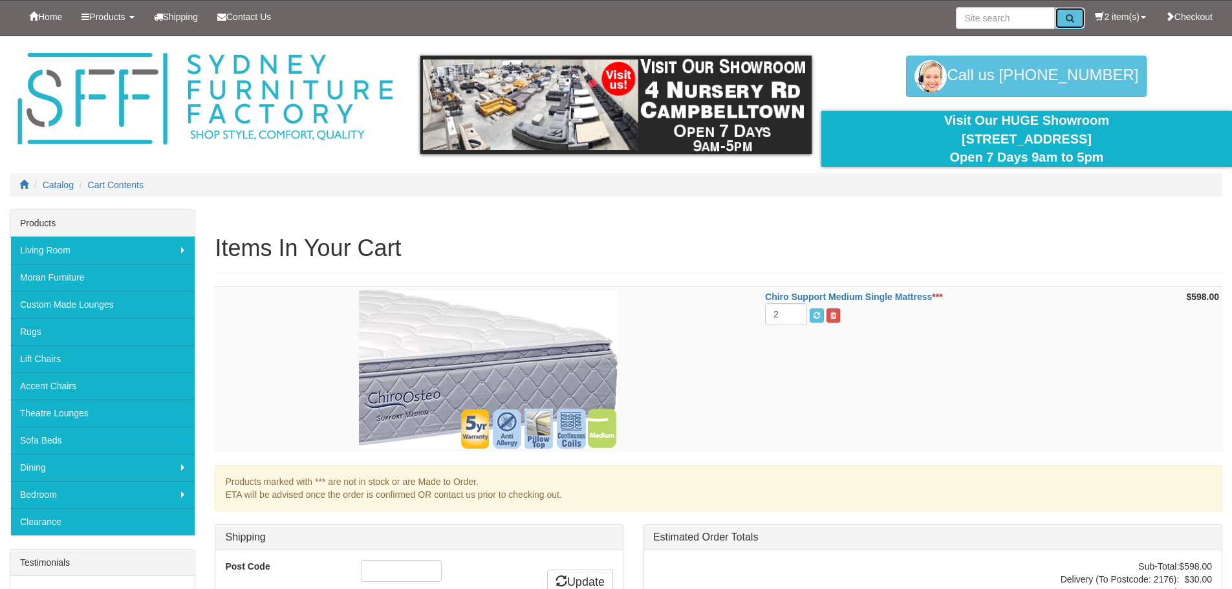
click at [1066, 17] on icon "submit" at bounding box center [1070, 18] width 8 height 9
click at [1111, 20] on link "2 item(s)" at bounding box center [1121, 17] width 70 height 32
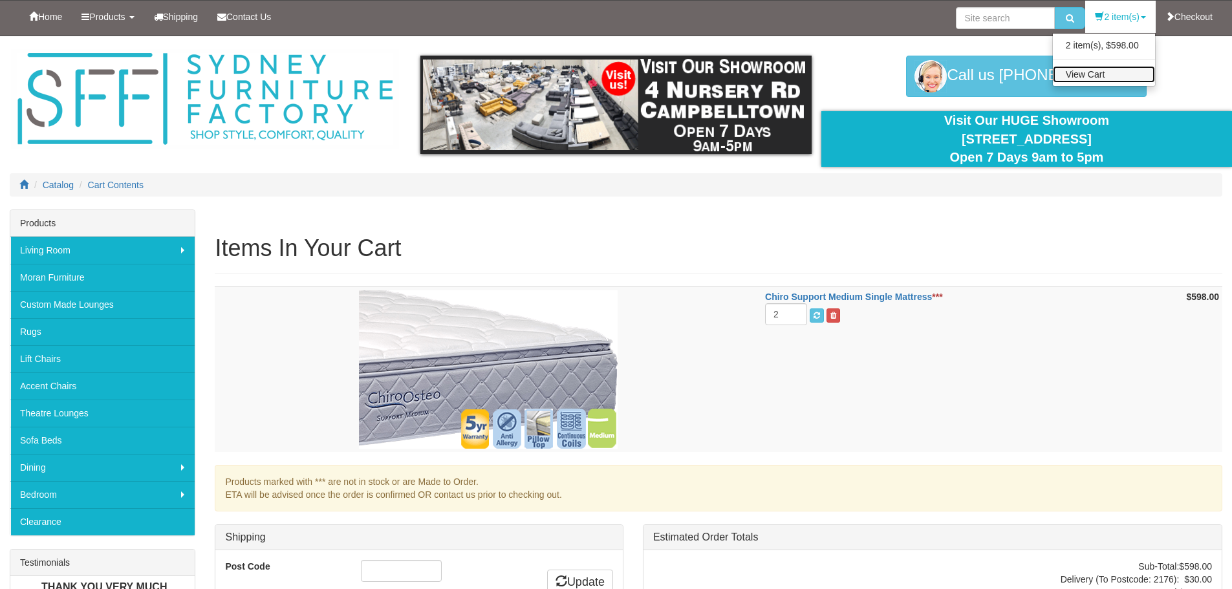
click at [1095, 71] on link "View Cart" at bounding box center [1104, 74] width 102 height 17
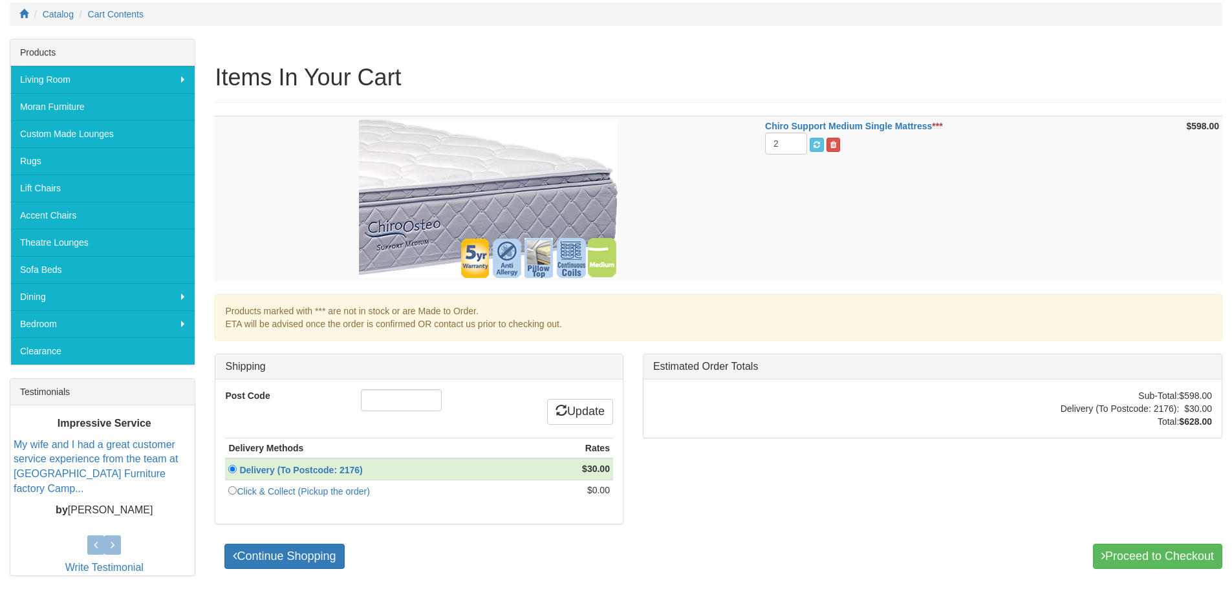
scroll to position [170, 0]
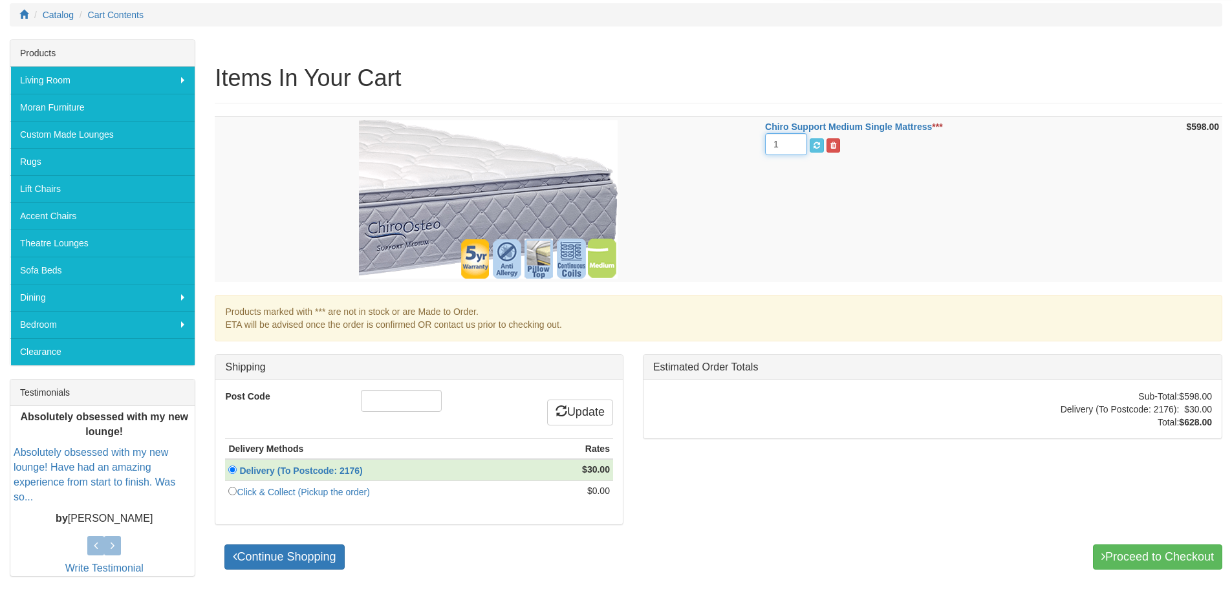
type input "1"
click at [791, 147] on input "1" at bounding box center [786, 144] width 42 height 22
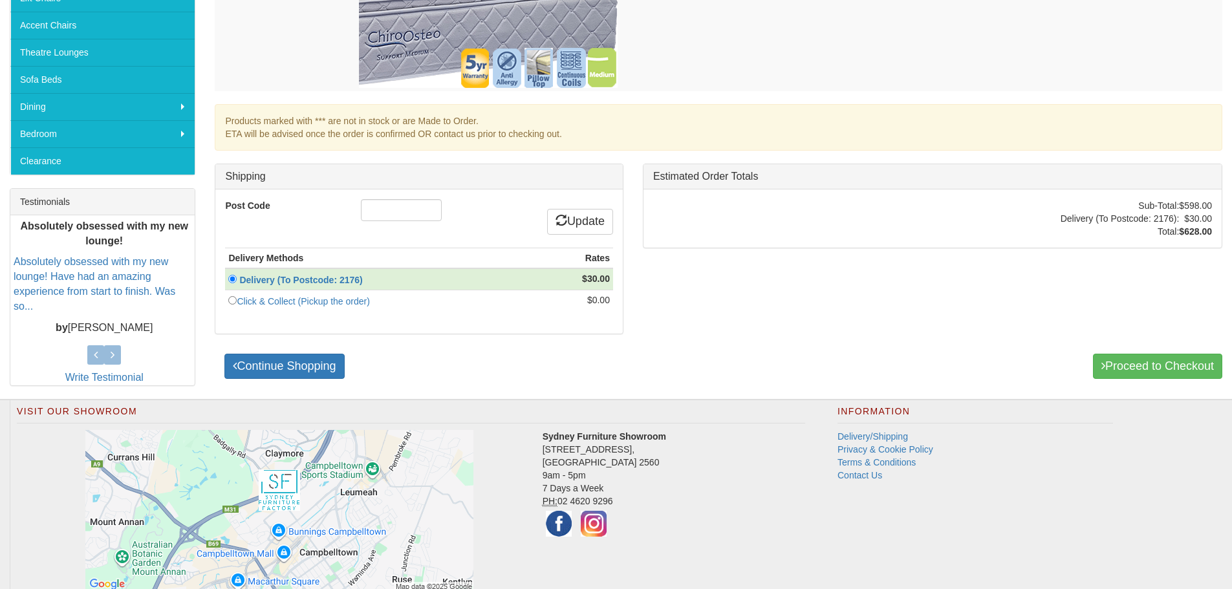
scroll to position [364, 0]
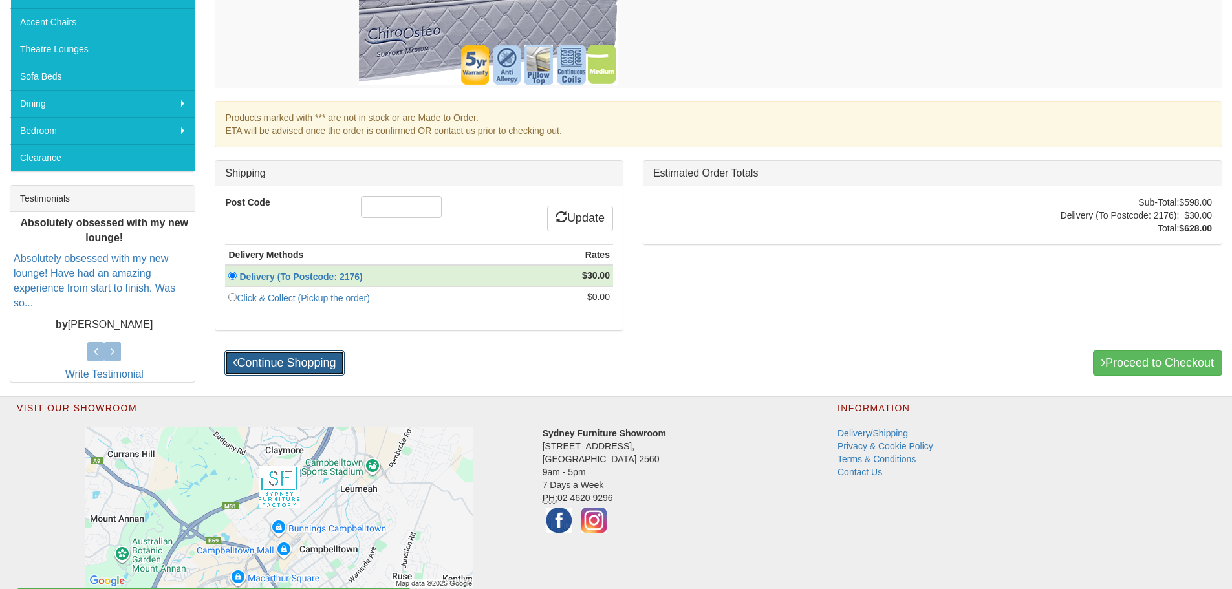
click at [283, 362] on link "Continue Shopping" at bounding box center [284, 364] width 120 height 26
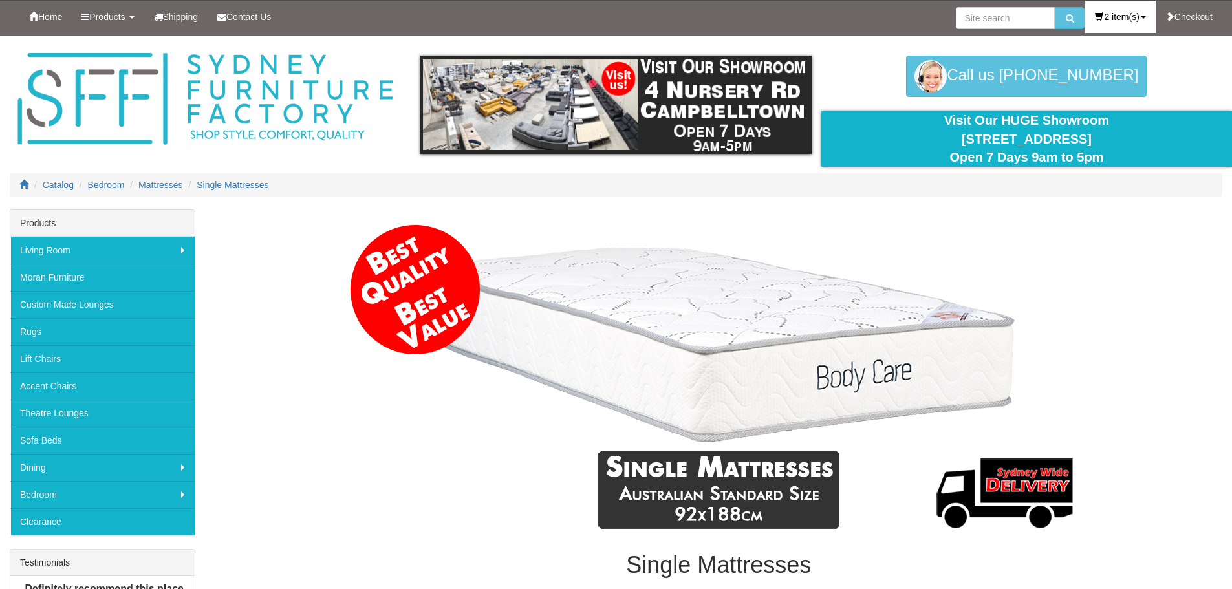
click at [1136, 15] on link "2 item(s)" at bounding box center [1121, 17] width 70 height 32
click at [1107, 46] on link "2 item(s), $598.00" at bounding box center [1104, 45] width 102 height 17
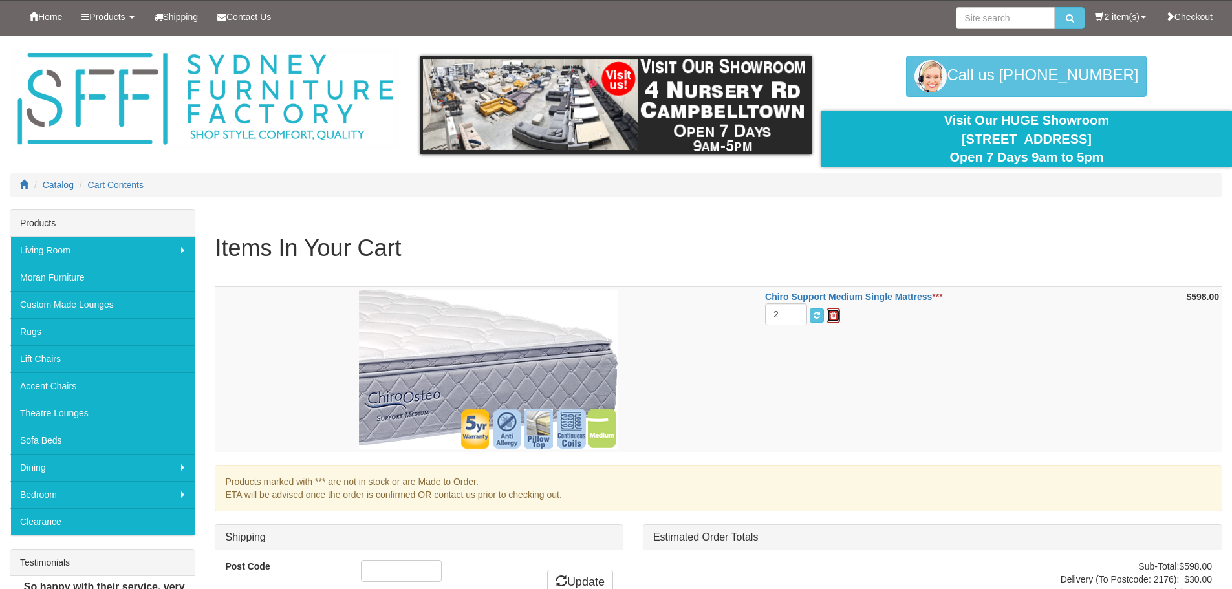
click at [836, 314] on span at bounding box center [834, 316] width 6 height 8
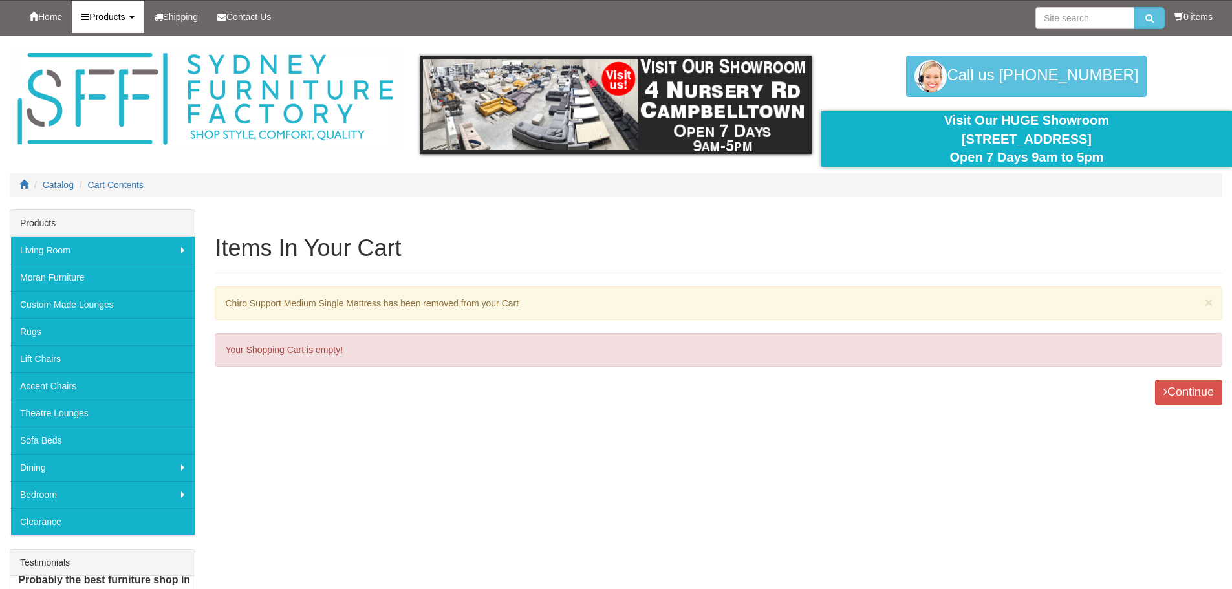
click at [140, 20] on link "Products" at bounding box center [108, 17] width 72 height 32
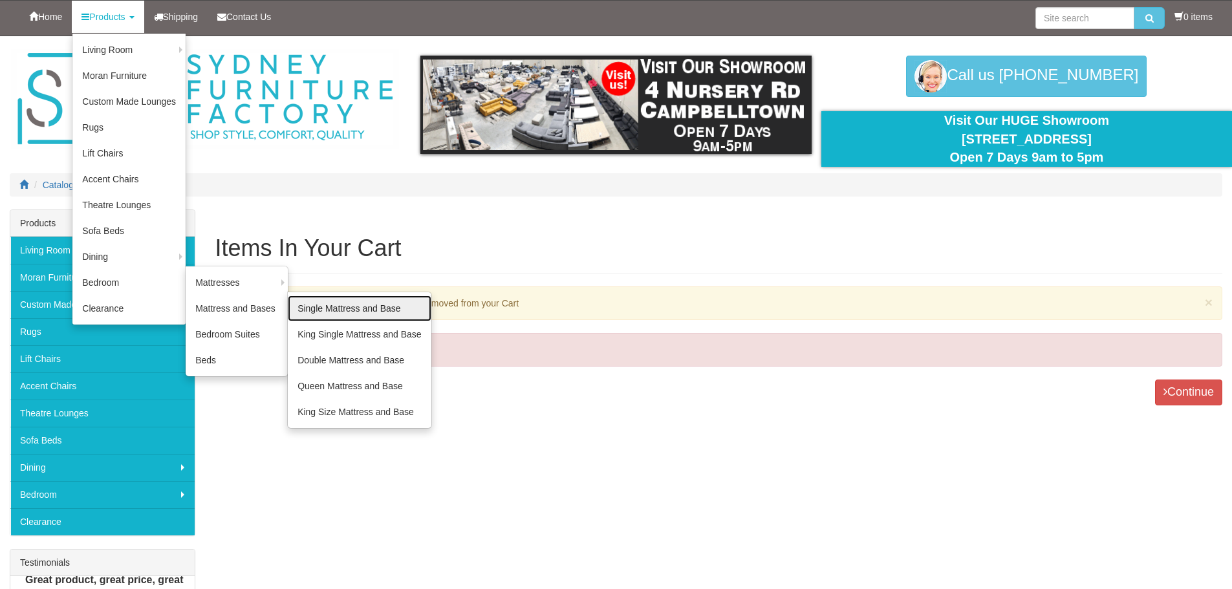
click at [333, 314] on link "Single Mattress and Base" at bounding box center [359, 309] width 143 height 26
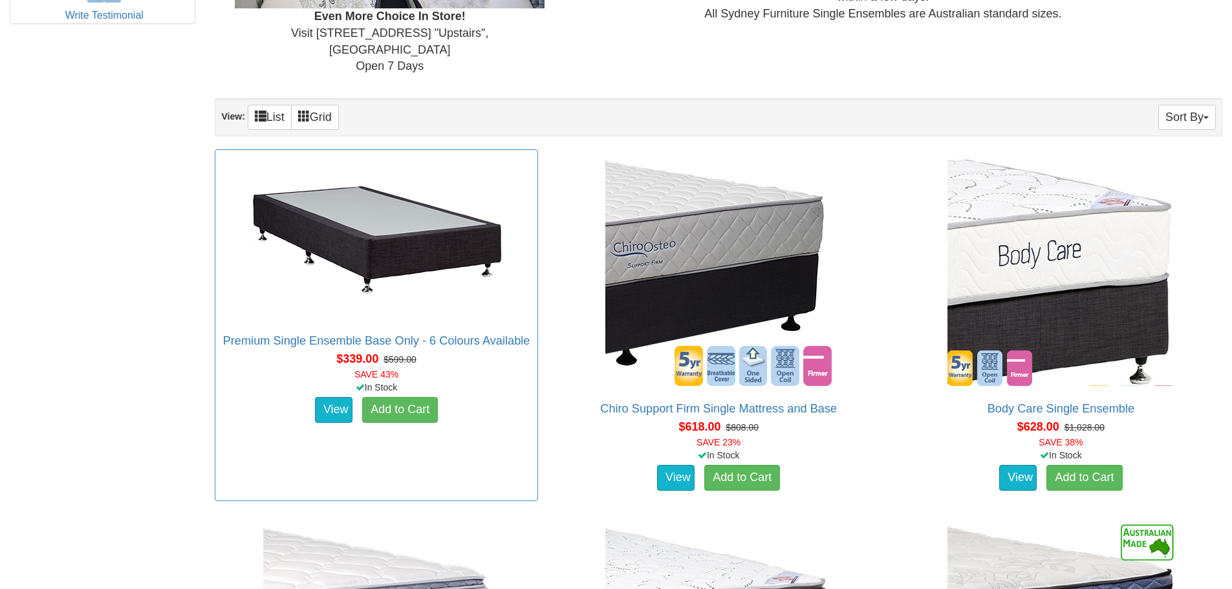
scroll to position [712, 0]
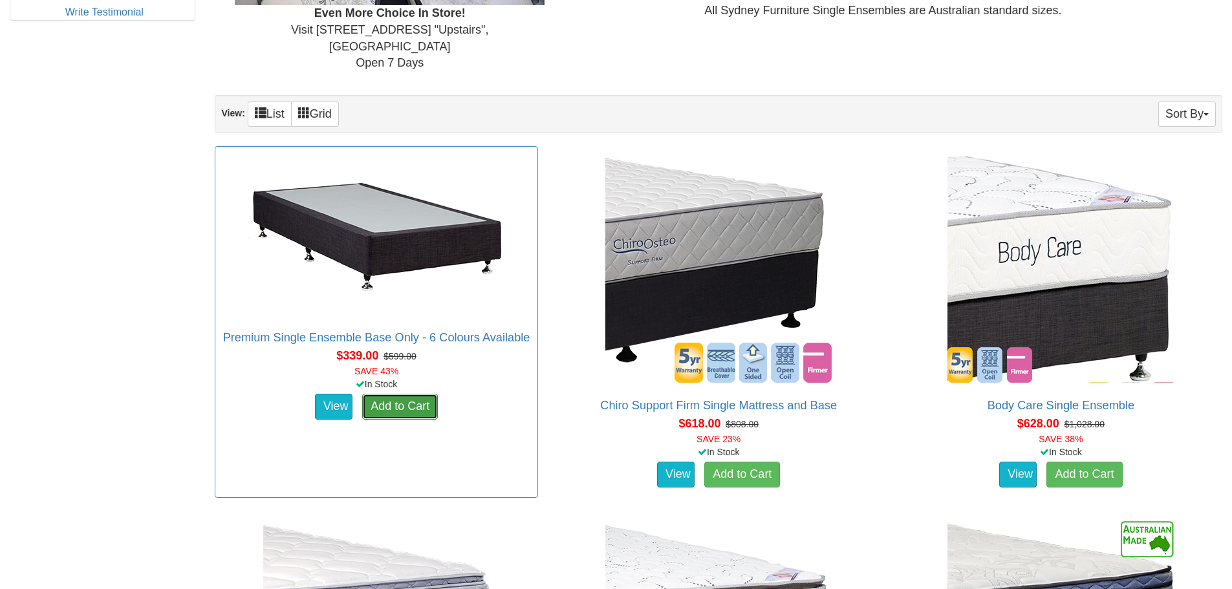
click at [386, 394] on link "Add to Cart" at bounding box center [400, 407] width 76 height 26
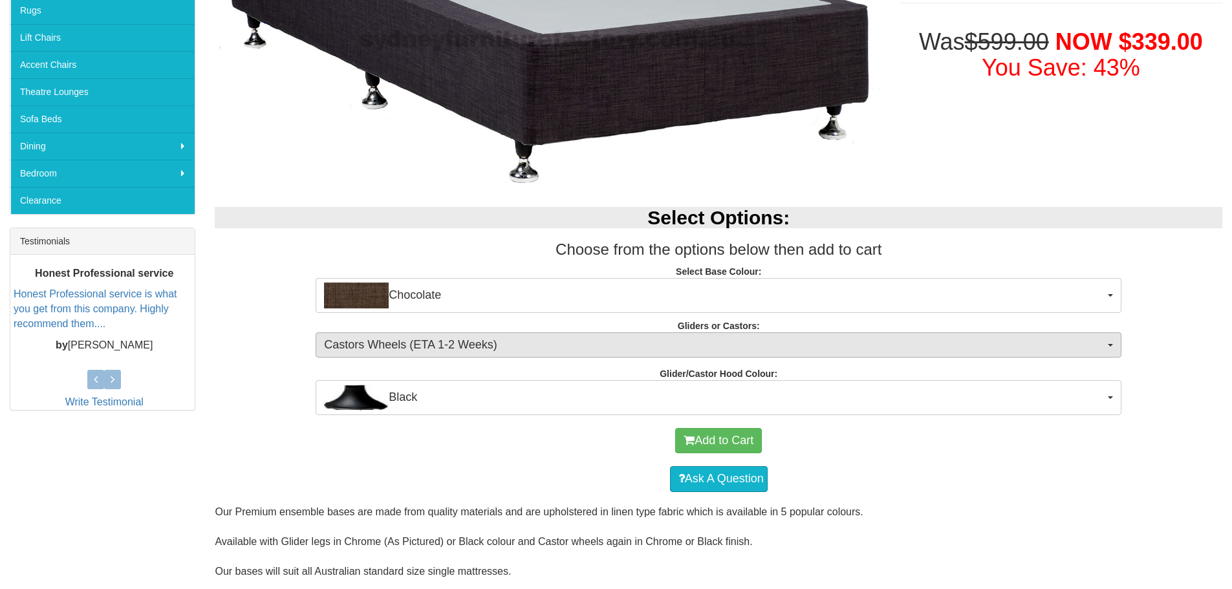
scroll to position [323, 0]
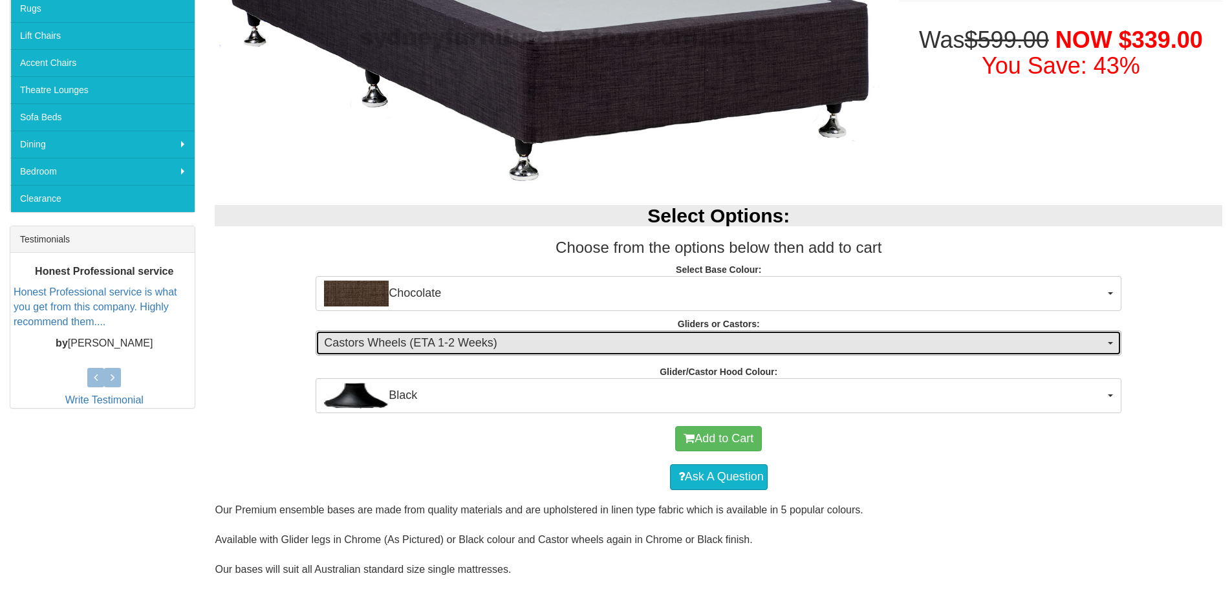
click at [985, 336] on span "Castors Wheels (ETA 1-2 Weeks)" at bounding box center [714, 343] width 781 height 17
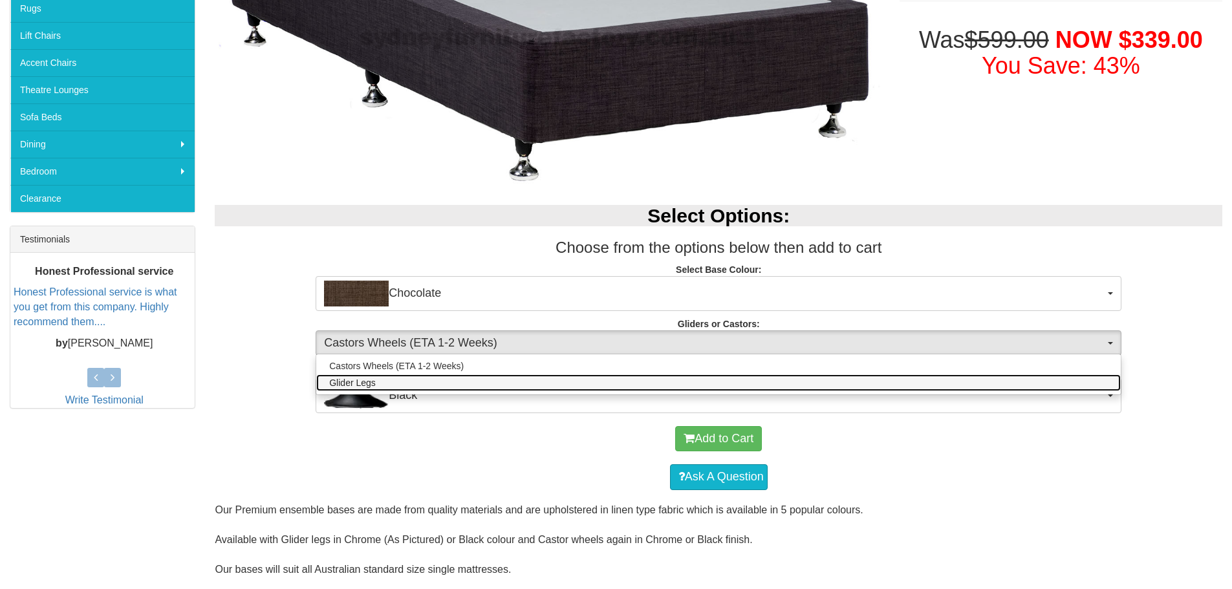
click at [876, 384] on link "Glider Legs" at bounding box center [718, 383] width 805 height 17
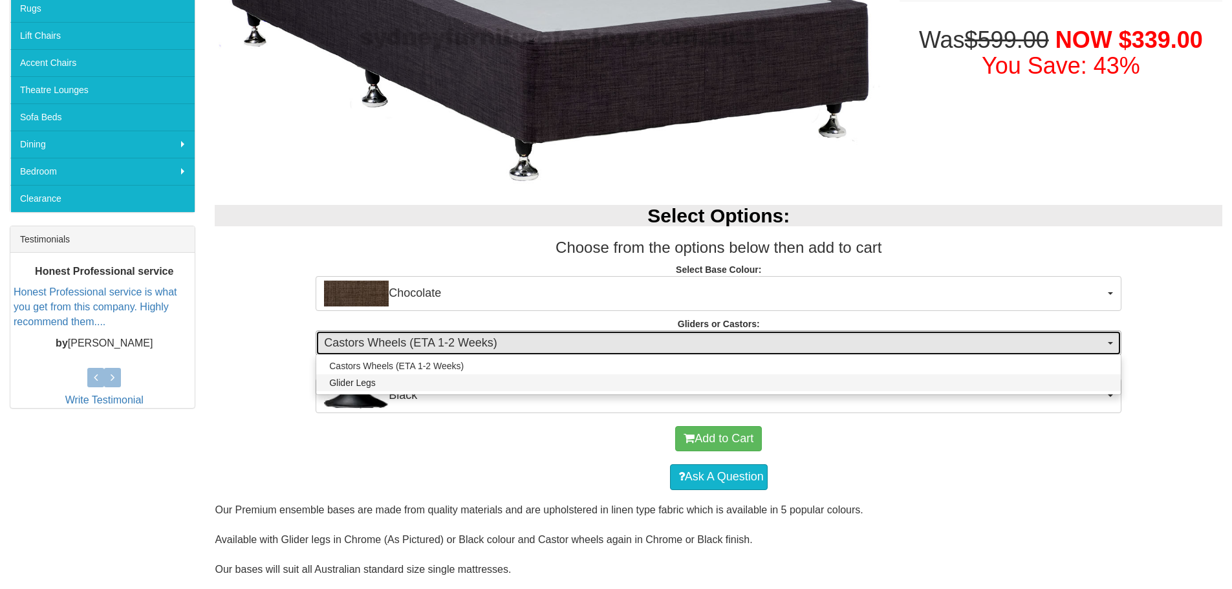
select select "1161"
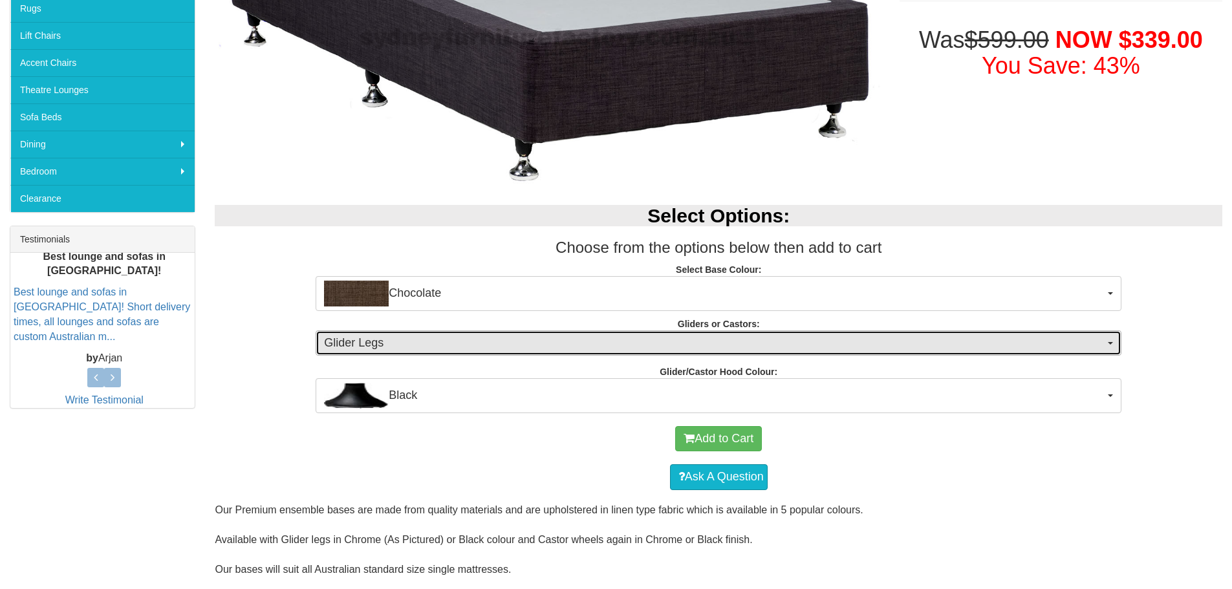
scroll to position [388, 0]
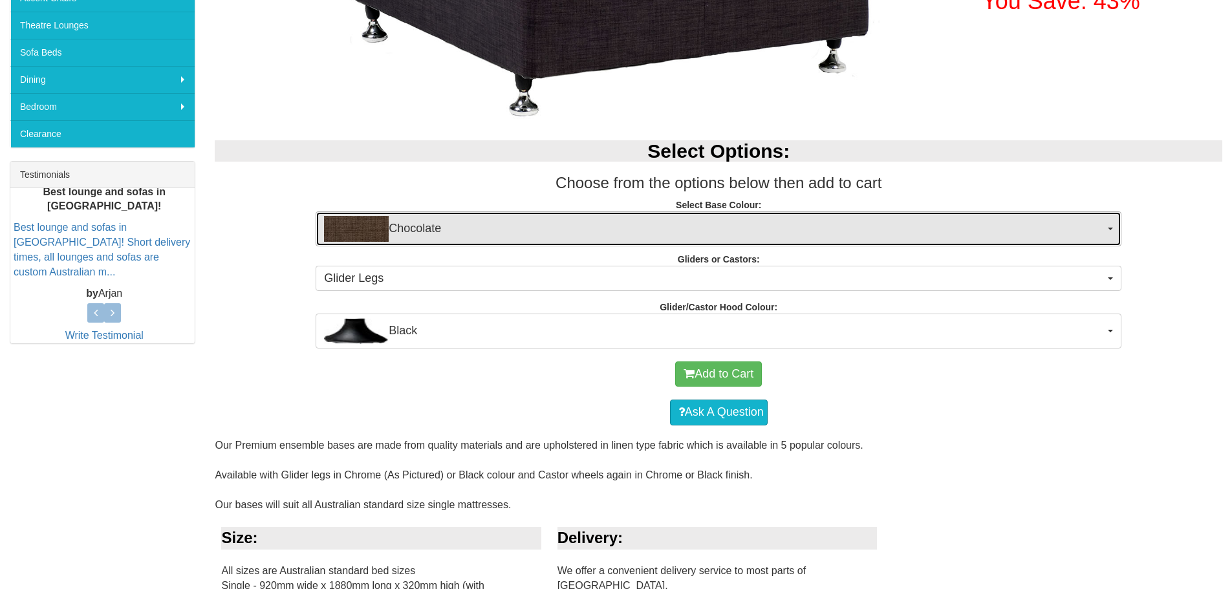
click at [822, 223] on span "Chocolate" at bounding box center [714, 229] width 781 height 26
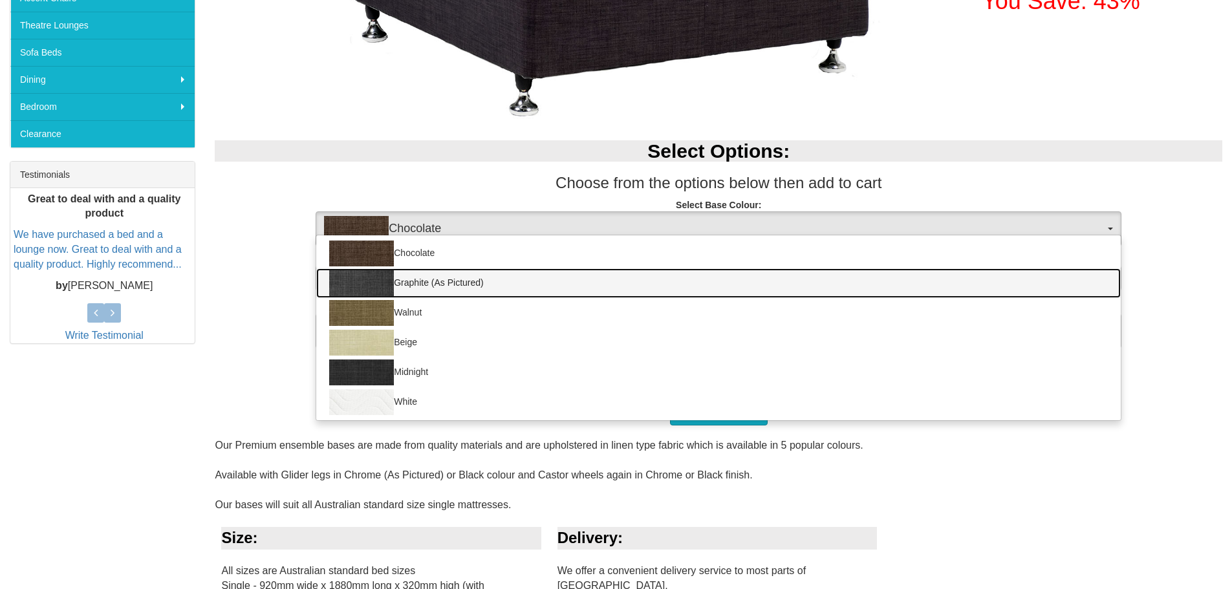
click at [437, 289] on link "Graphite (As Pictured)" at bounding box center [718, 283] width 805 height 30
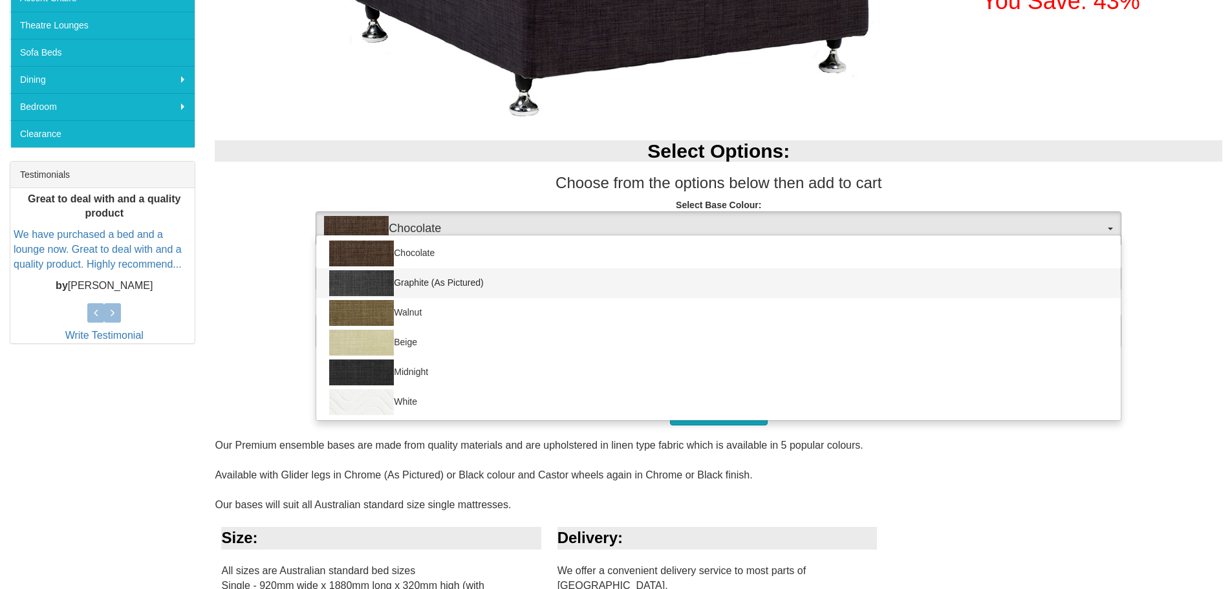
select select "1209"
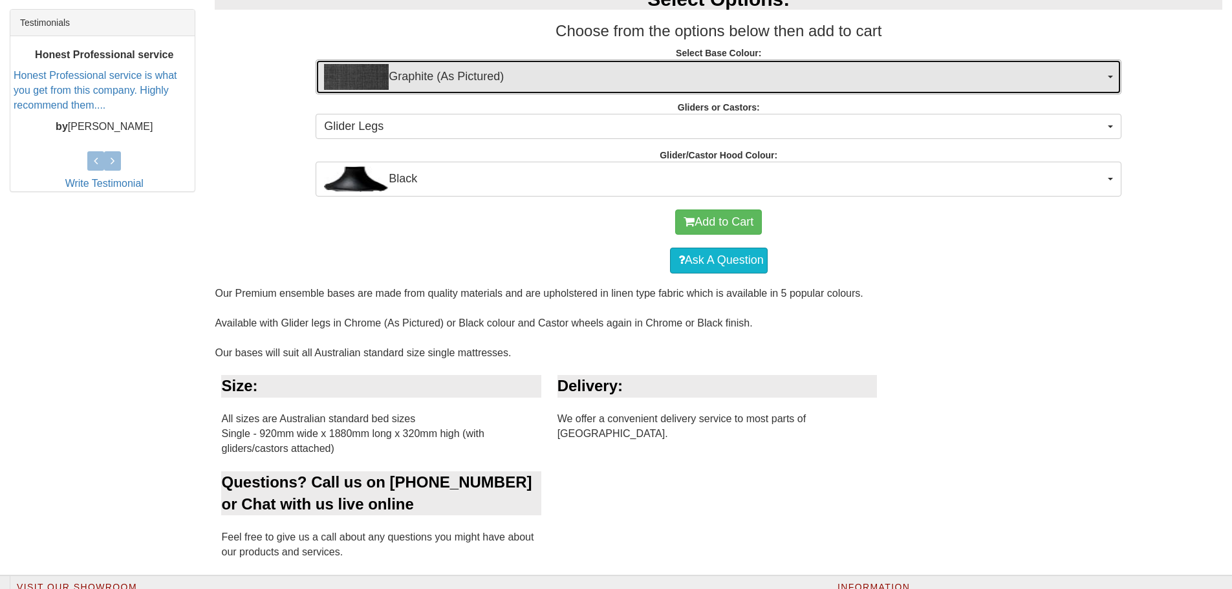
scroll to position [518, 0]
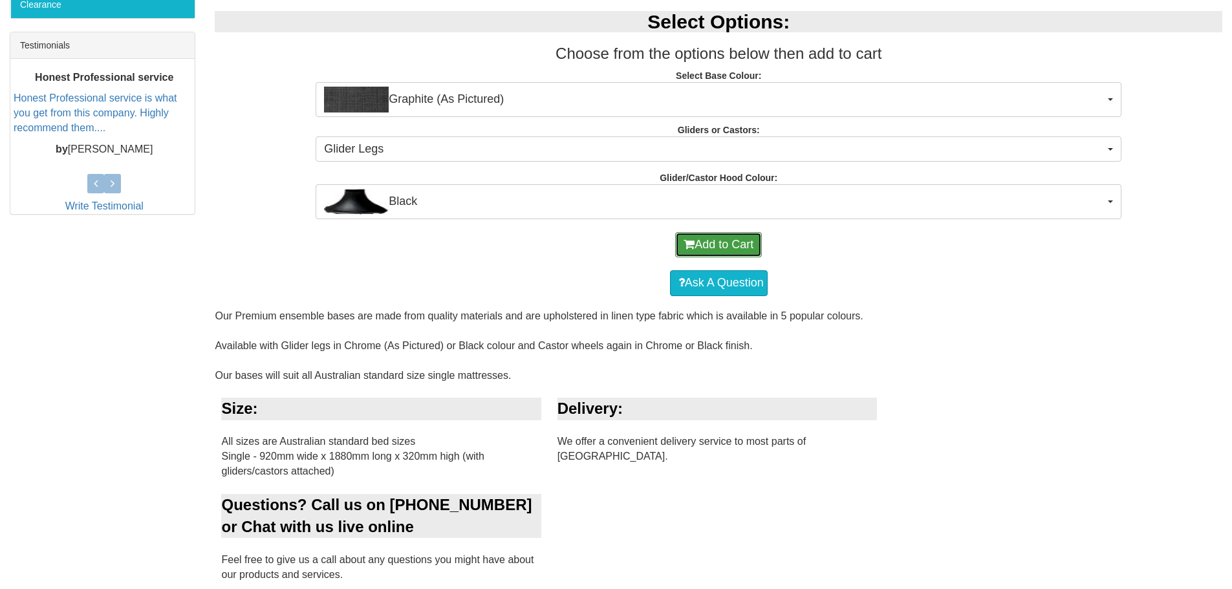
click at [719, 237] on button "Add to Cart" at bounding box center [718, 245] width 87 height 26
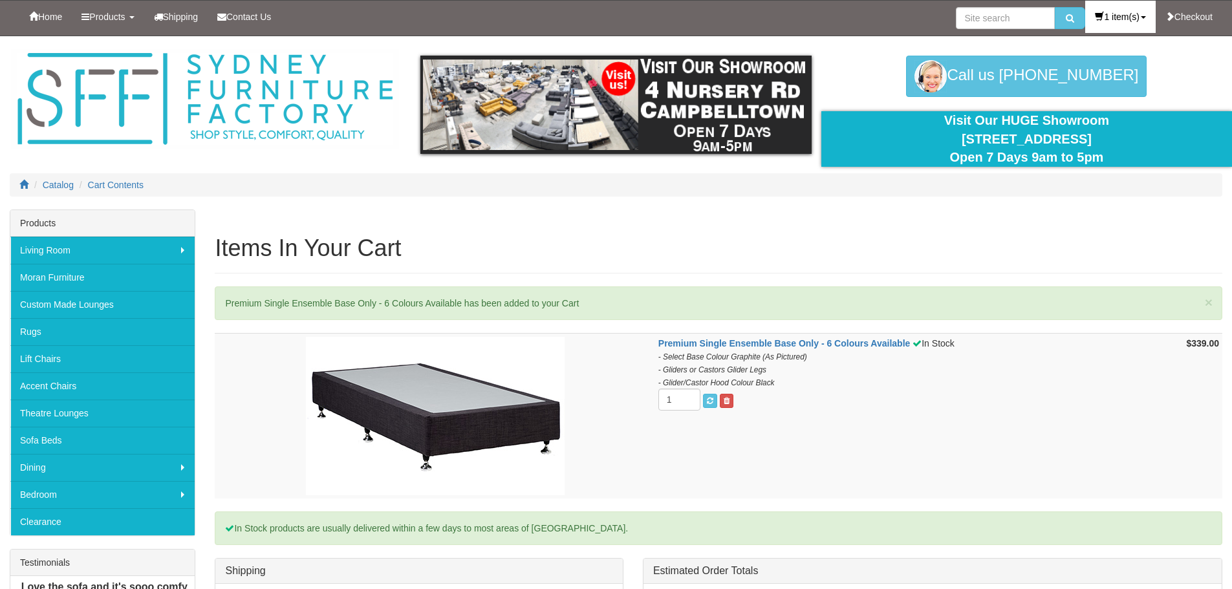
click at [1141, 11] on link "1 item(s)" at bounding box center [1121, 17] width 70 height 32
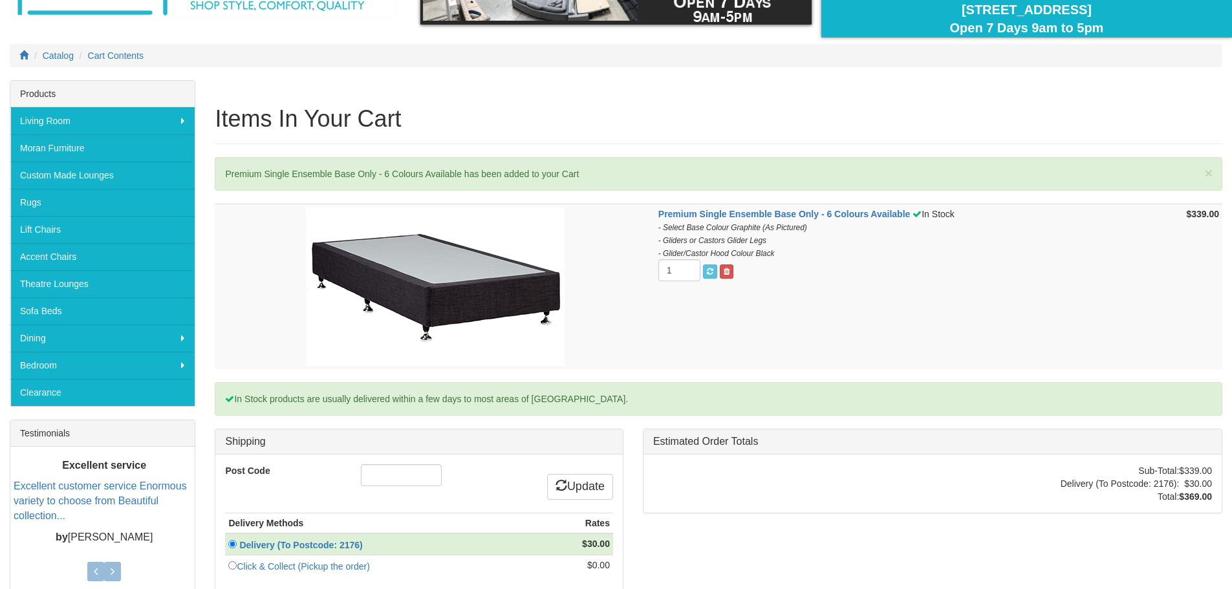
scroll to position [194, 0]
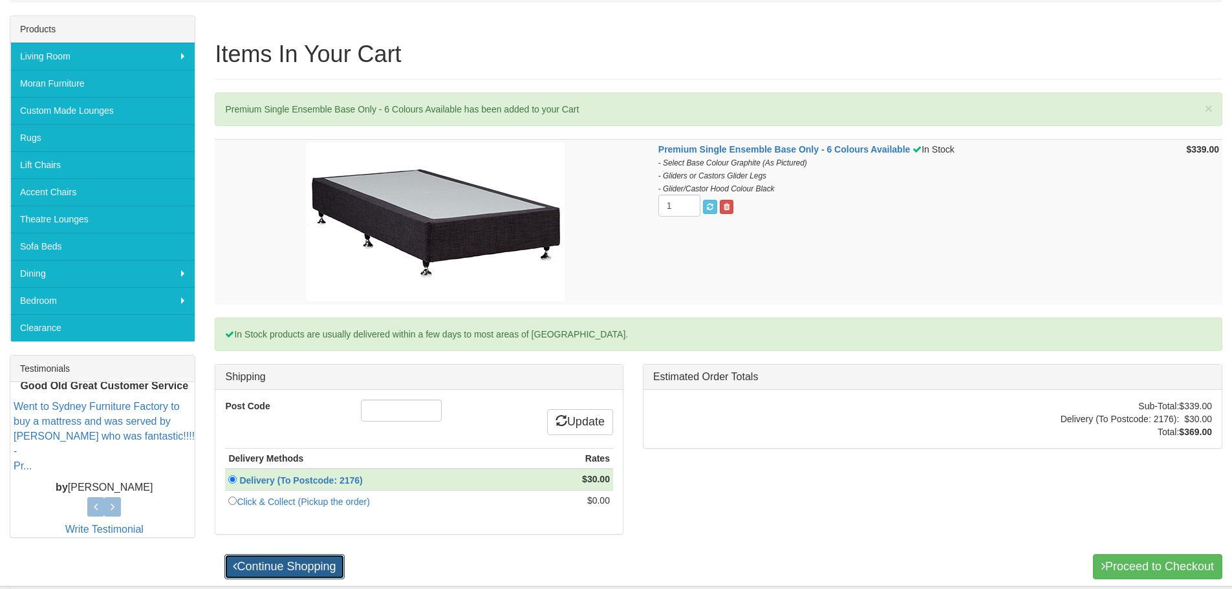
click at [323, 567] on link "Continue Shopping" at bounding box center [284, 567] width 120 height 26
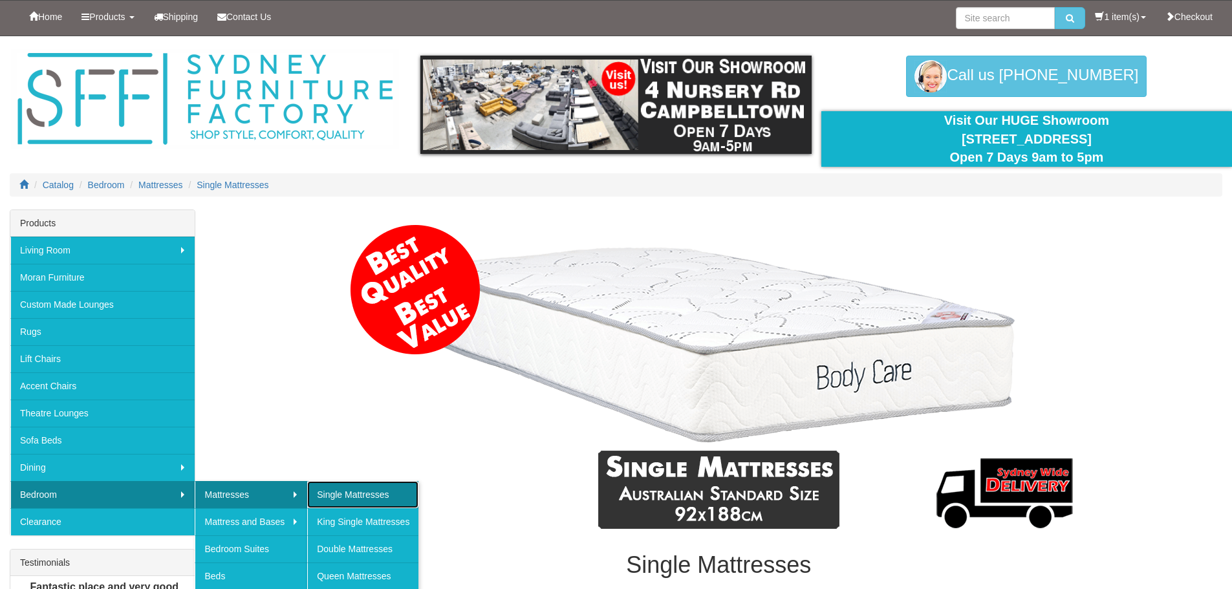
click at [343, 498] on link "Single Mattresses" at bounding box center [362, 494] width 111 height 27
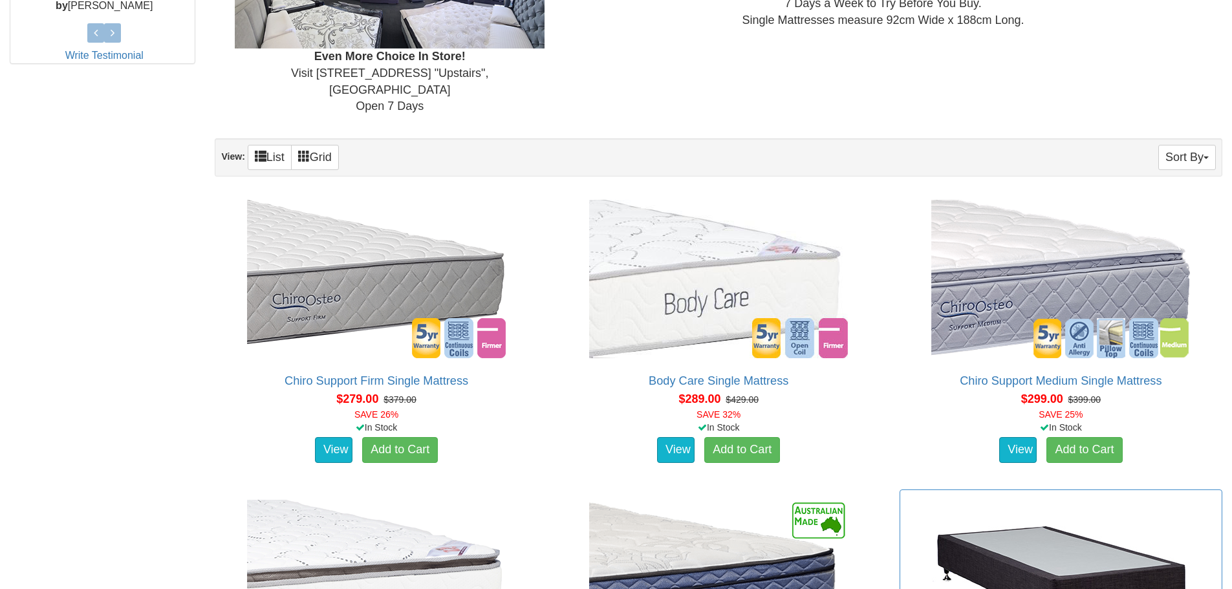
scroll to position [647, 0]
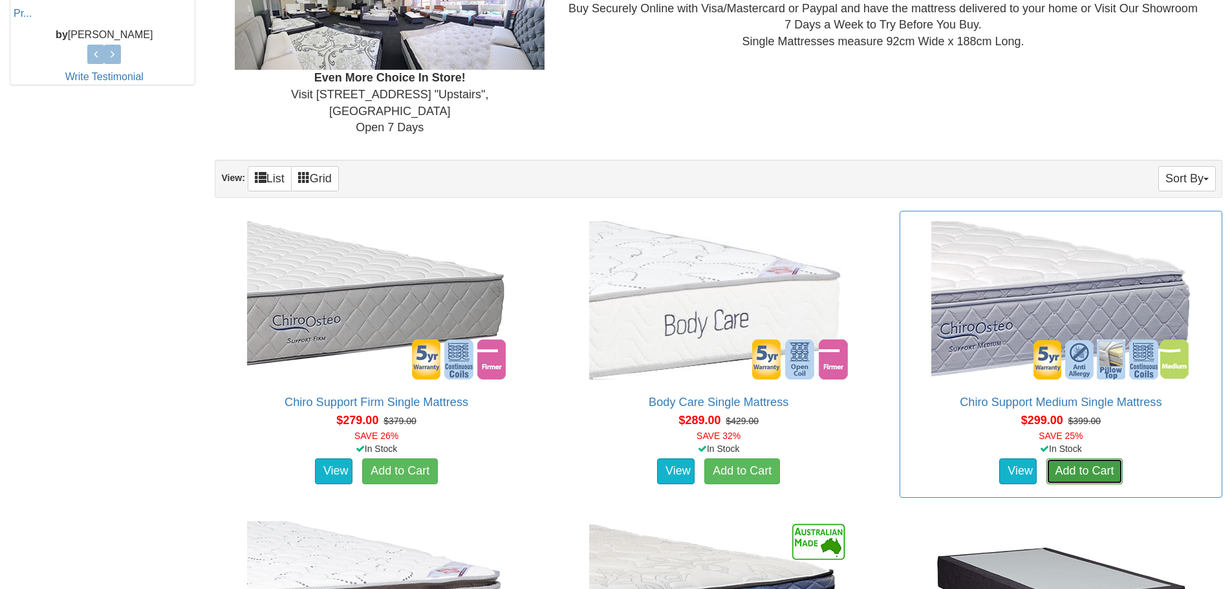
click at [1111, 459] on link "Add to Cart" at bounding box center [1085, 472] width 76 height 26
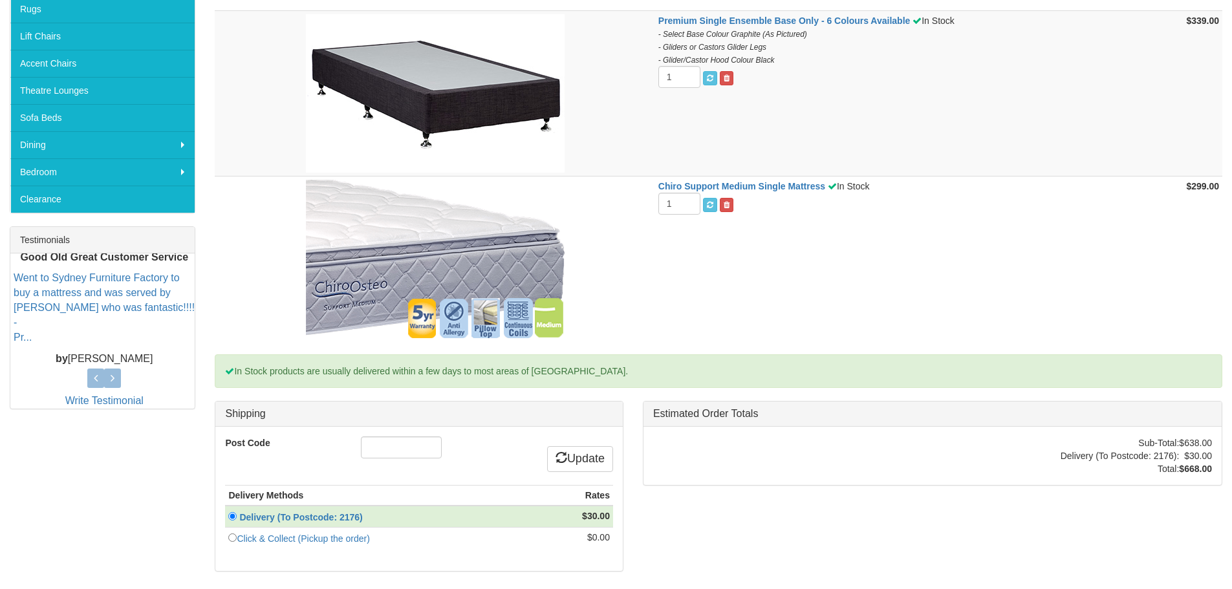
scroll to position [323, 0]
click at [402, 438] on input "Post Code" at bounding box center [401, 447] width 81 height 22
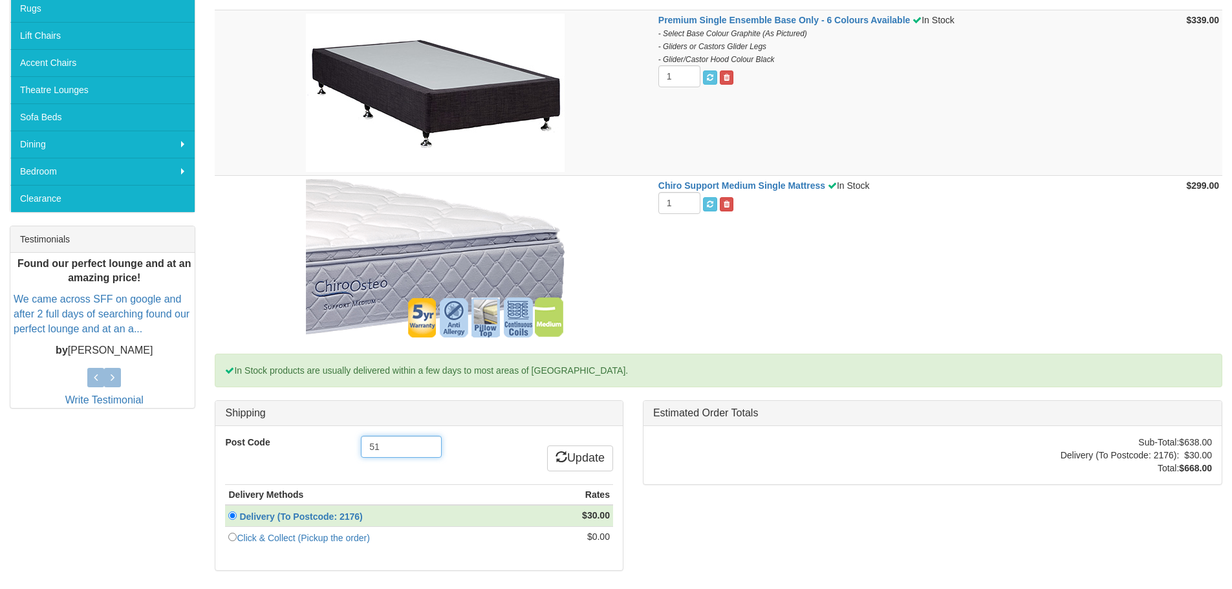
type input "5"
type input "2176"
click at [577, 462] on link "Update" at bounding box center [580, 459] width 66 height 26
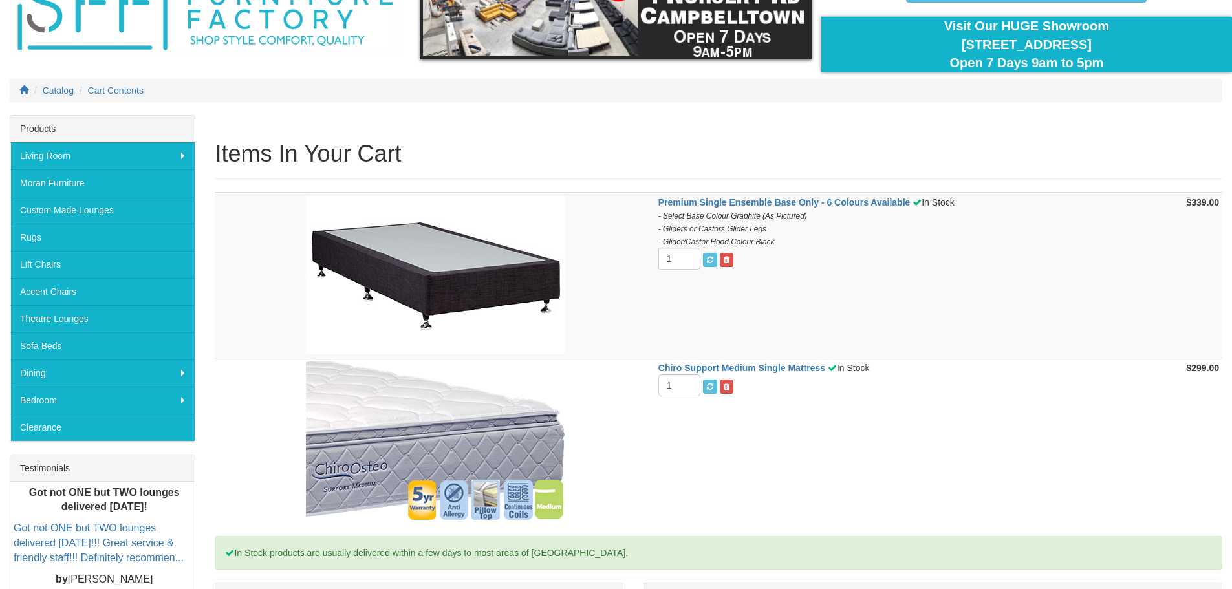
scroll to position [65, 0]
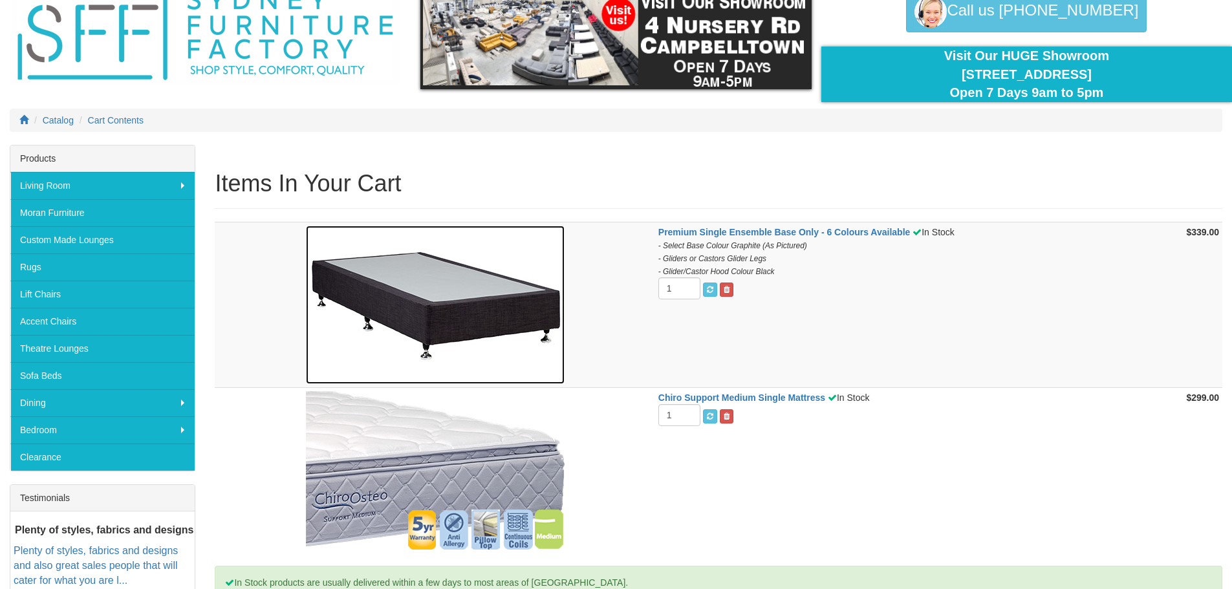
click at [445, 301] on img at bounding box center [435, 305] width 259 height 159
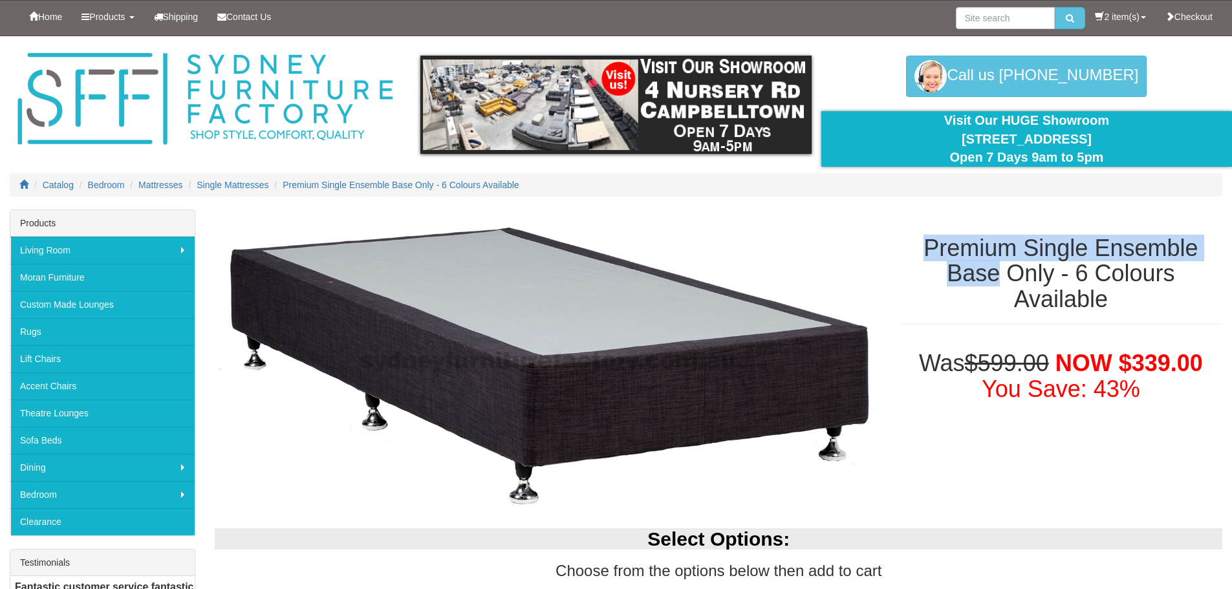
drag, startPoint x: 903, startPoint y: 245, endPoint x: 1003, endPoint y: 281, distance: 107.2
click at [1003, 281] on h1 "Premium Single Ensemble Base Only - 6 Colours Available" at bounding box center [1061, 273] width 323 height 77
copy h1 "Premium Single Ensemble Base"
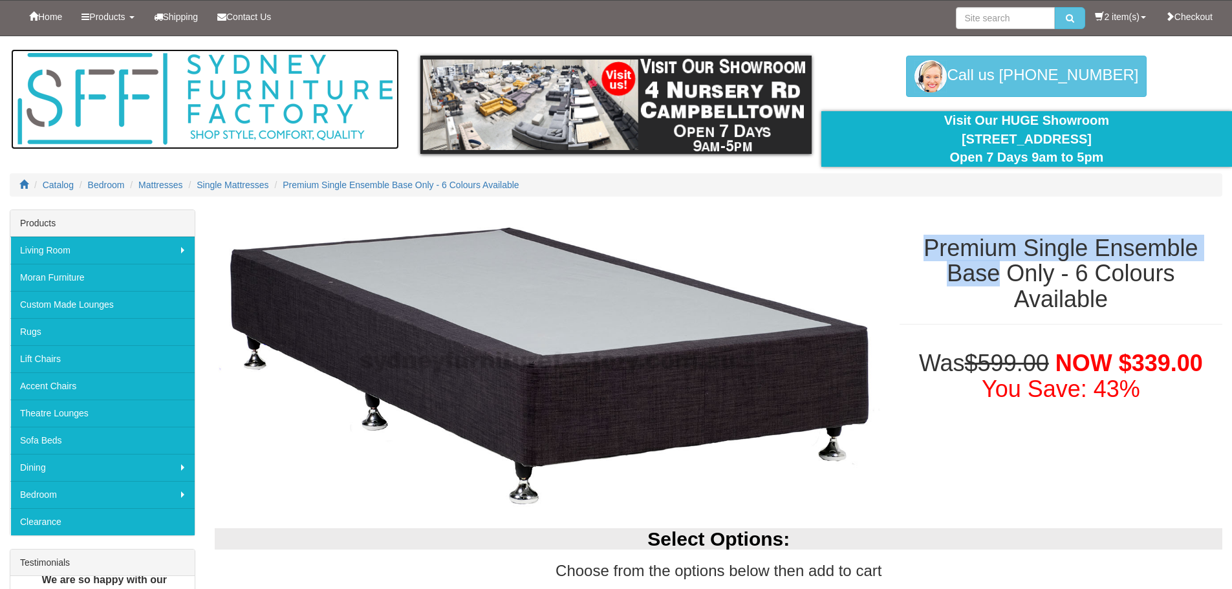
click at [245, 102] on img at bounding box center [205, 99] width 388 height 100
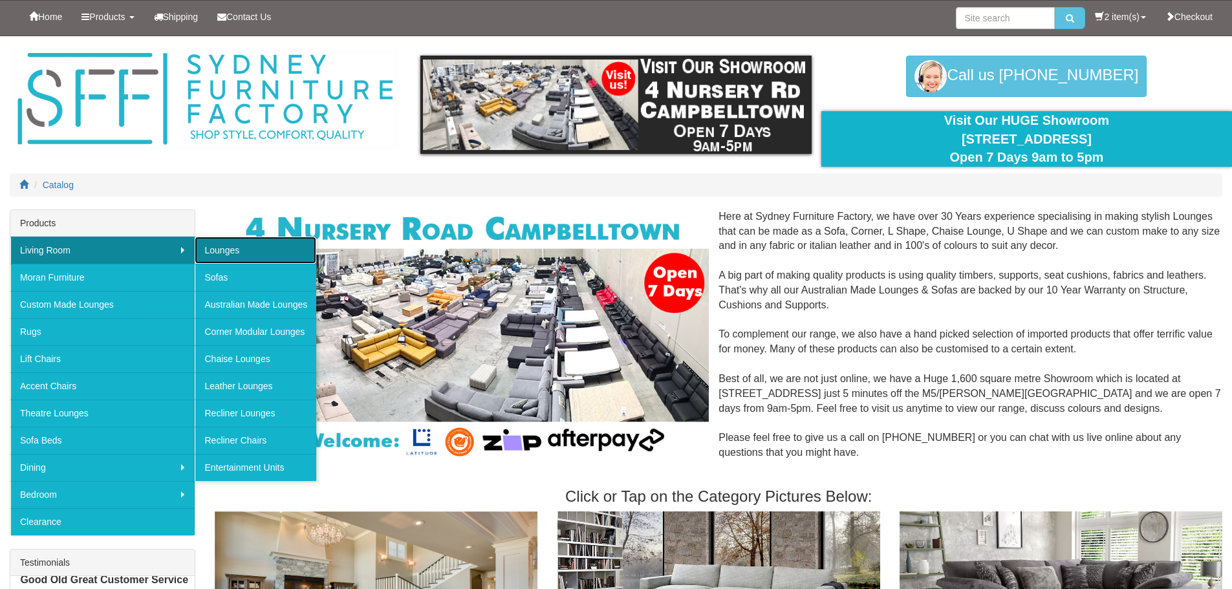
click at [236, 245] on link "Lounges" at bounding box center [256, 250] width 122 height 27
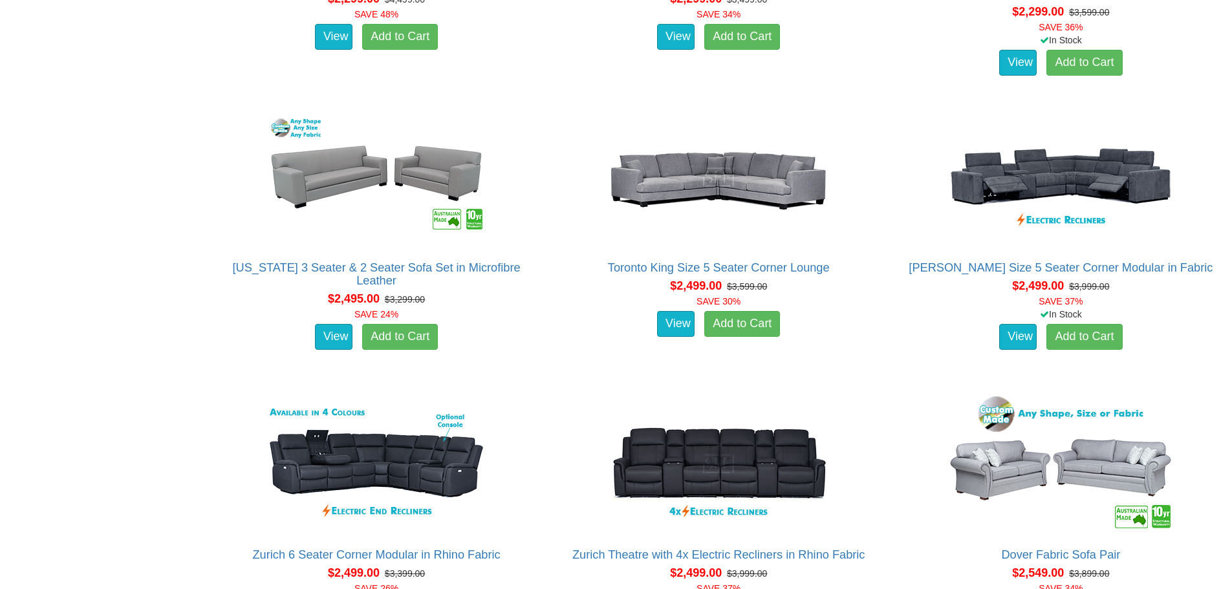
scroll to position [2588, 0]
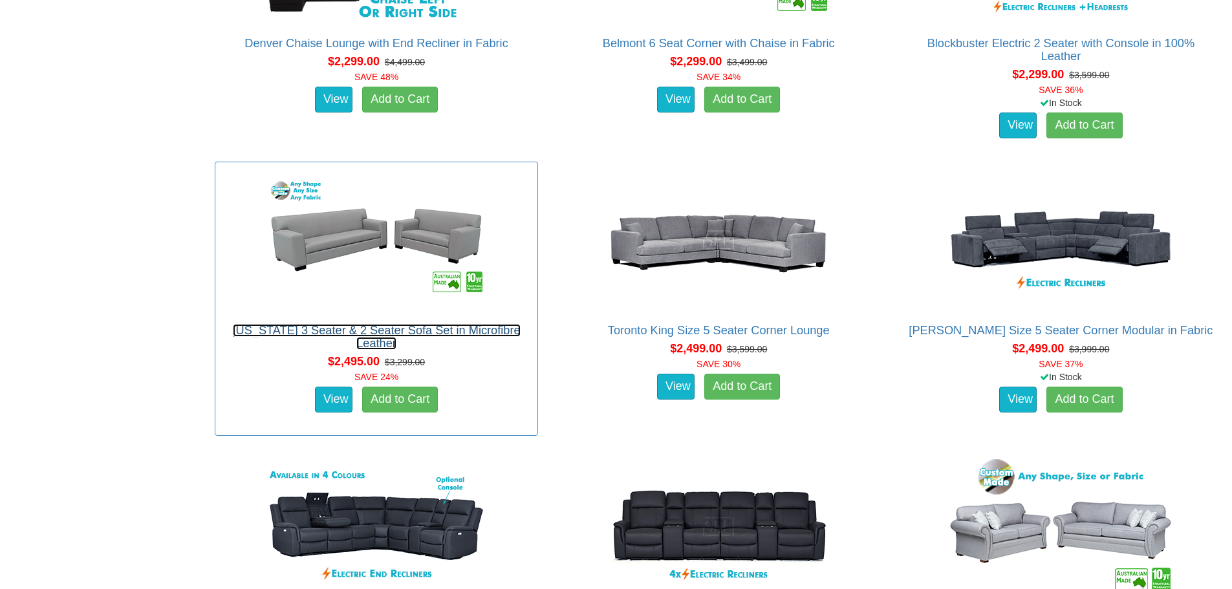
click at [261, 332] on link "[US_STATE] 3 Seater & 2 Seater Sofa Set in Microfibre Leather" at bounding box center [377, 337] width 288 height 26
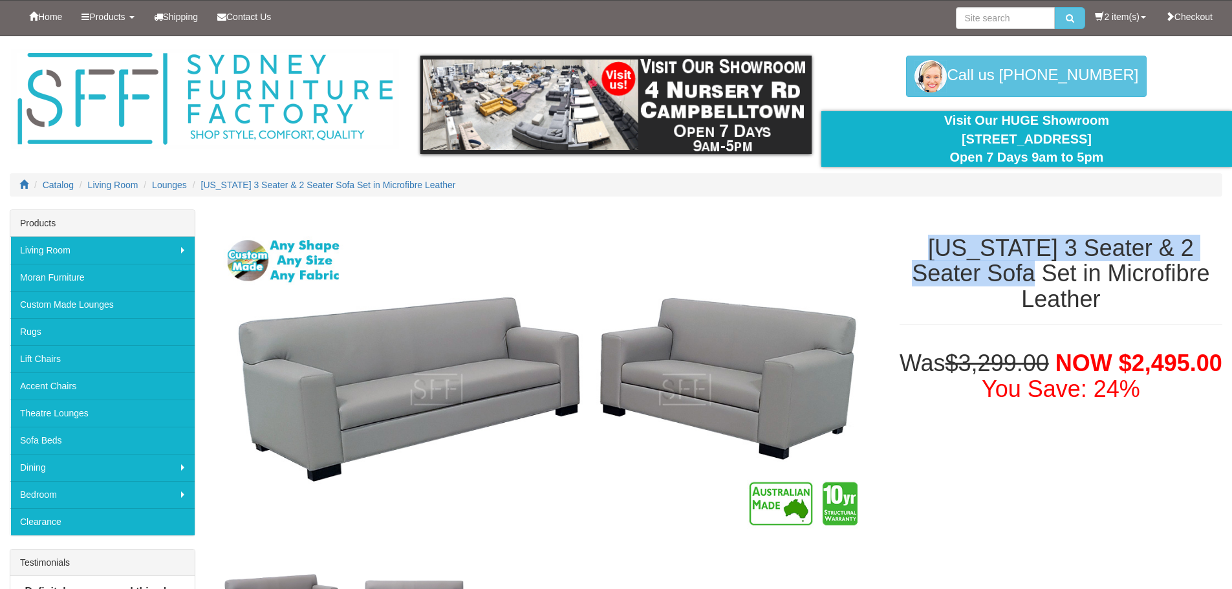
drag, startPoint x: 897, startPoint y: 243, endPoint x: 950, endPoint y: 278, distance: 63.5
click at [950, 278] on div "[US_STATE] 3 Seater & 2 Seater Sofa Set in Microfibre Leather" at bounding box center [1061, 274] width 342 height 129
copy h1 "[US_STATE] 3 Seater & 2 Seater Sofa"
